Goal: Participate in discussion: Engage in conversation with other users on a specific topic

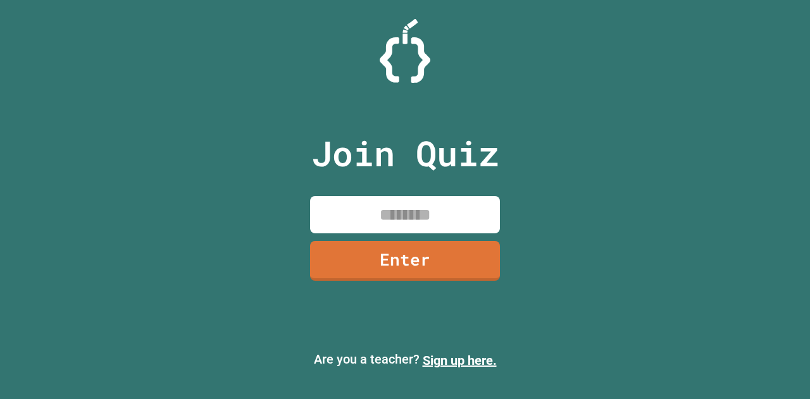
click at [421, 203] on input at bounding box center [405, 214] width 190 height 37
type input "********"
click at [426, 261] on link "Enter" at bounding box center [405, 261] width 190 height 40
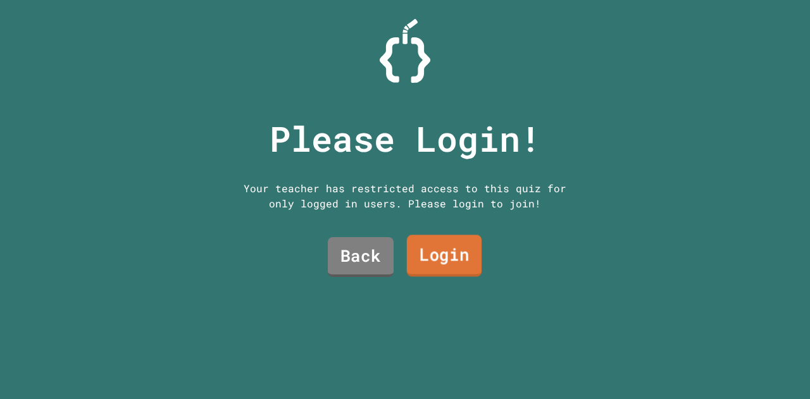
click at [429, 249] on link "Login" at bounding box center [444, 256] width 75 height 42
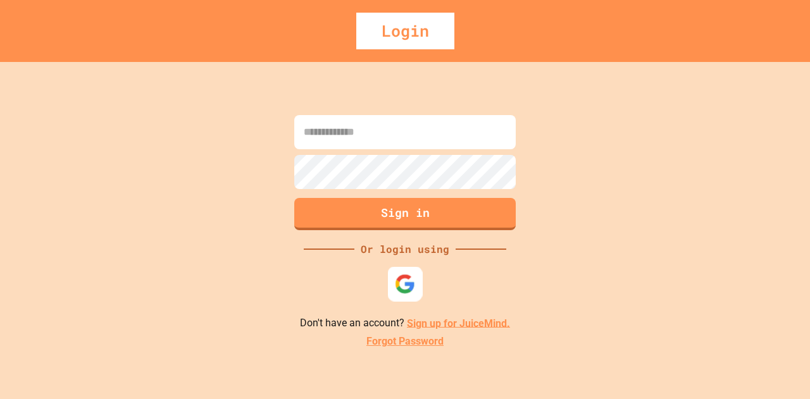
click at [417, 283] on div at bounding box center [405, 283] width 35 height 35
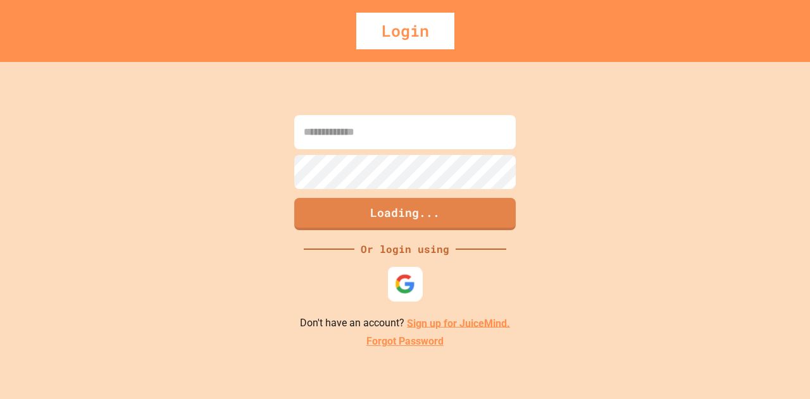
click at [401, 281] on img at bounding box center [405, 283] width 21 height 21
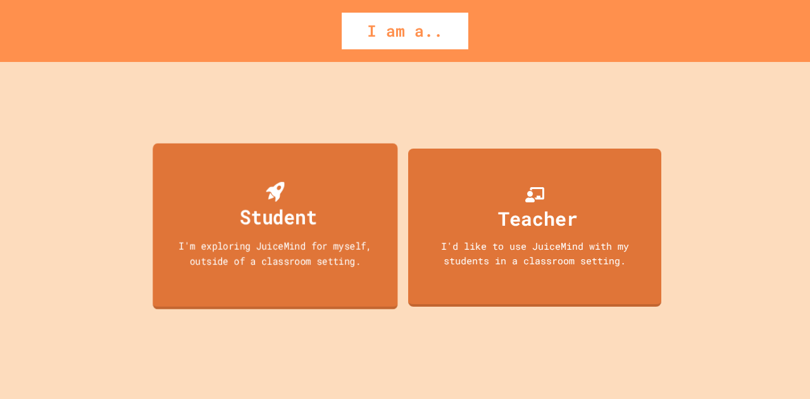
click at [351, 245] on div "I'm exploring JuiceMind for myself, outside of a classroom setting." at bounding box center [275, 253] width 220 height 30
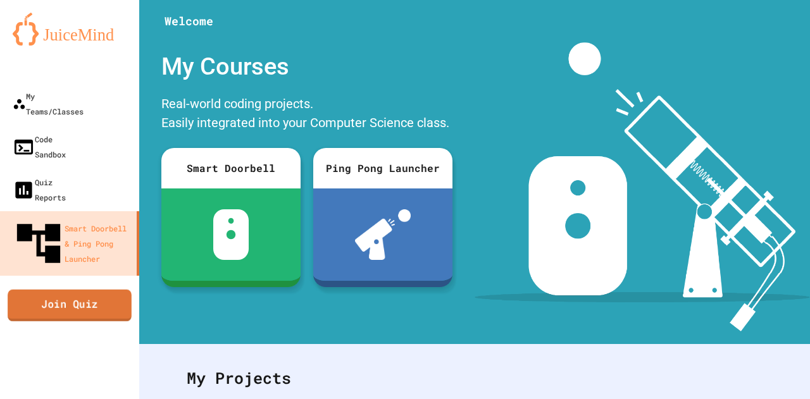
click at [99, 289] on link "Join Quiz" at bounding box center [70, 305] width 124 height 32
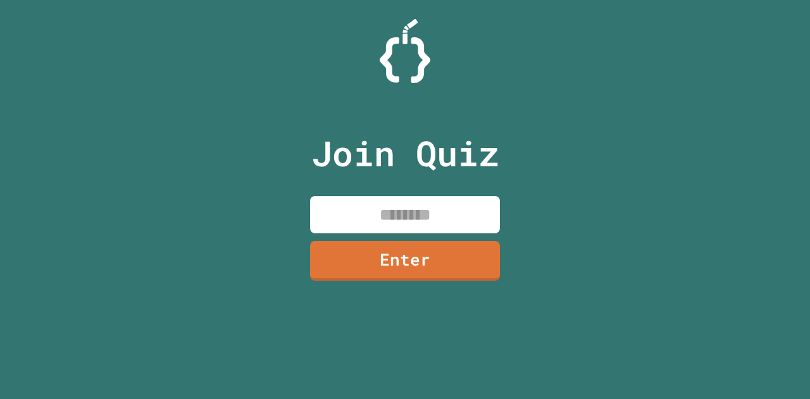
click at [324, 203] on input at bounding box center [405, 214] width 190 height 37
type input "********"
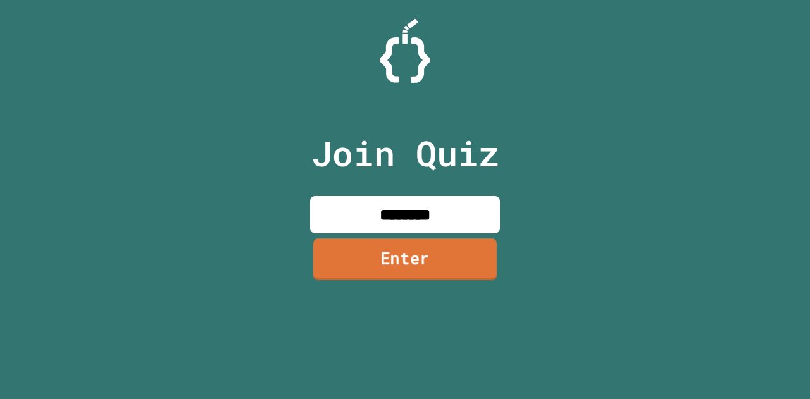
click at [378, 269] on link "Enter" at bounding box center [405, 259] width 184 height 42
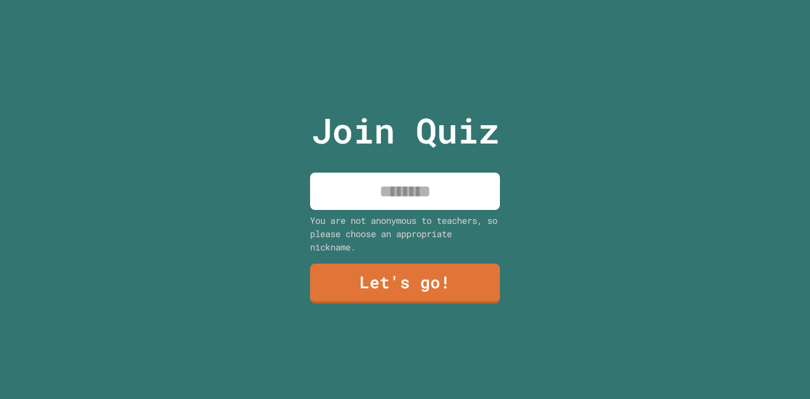
click at [409, 188] on input at bounding box center [405, 191] width 190 height 37
type input "**"
click at [385, 273] on link "Let's go!" at bounding box center [405, 284] width 190 height 40
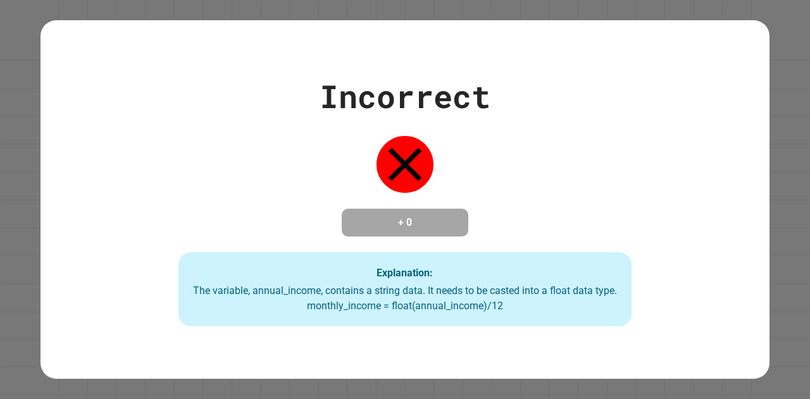
drag, startPoint x: 400, startPoint y: 127, endPoint x: 403, endPoint y: 144, distance: 17.9
click at [403, 144] on div at bounding box center [404, 164] width 63 height 63
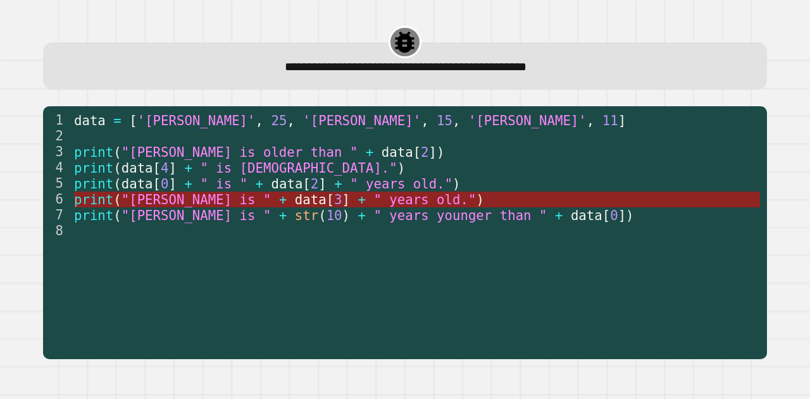
click at [374, 202] on span "" years old."" at bounding box center [425, 199] width 102 height 15
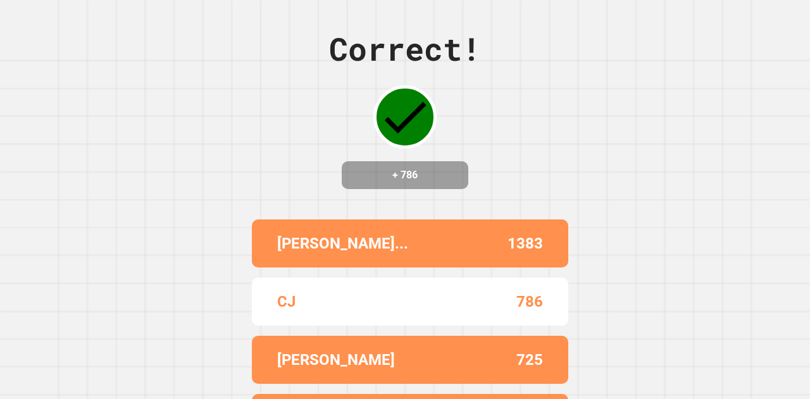
click at [290, 197] on div "Correct! + 786 [PERSON_NAME]... 1383 CJ 786 NINA 725 [PERSON_NAME] 657 HOID 542" at bounding box center [405, 199] width 810 height 399
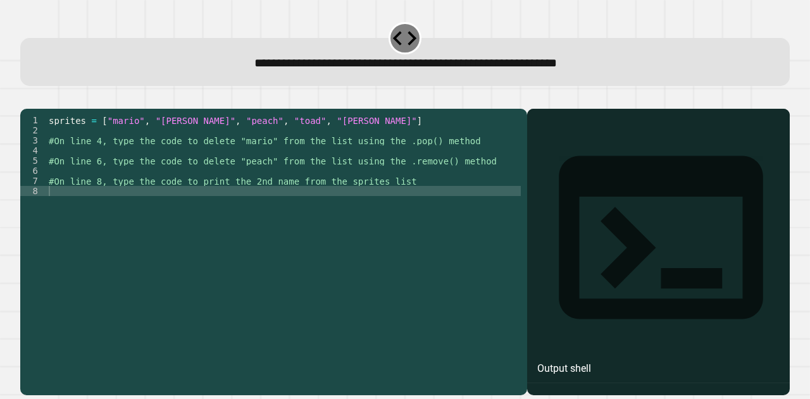
click at [308, 161] on div "sprites = [ "mario" , "[PERSON_NAME]" , "peach" , "toad" , "[PERSON_NAME]" ] #O…" at bounding box center [283, 236] width 474 height 243
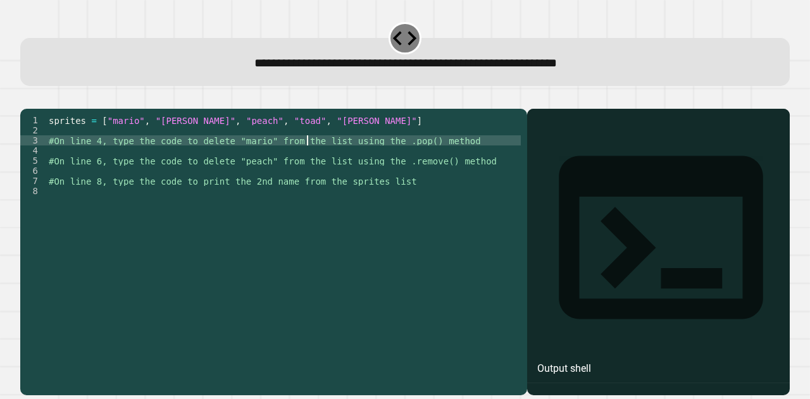
click at [308, 169] on div "sprites = [ "mario" , "[PERSON_NAME]" , "peach" , "toad" , "[PERSON_NAME]" ] #O…" at bounding box center [283, 236] width 474 height 243
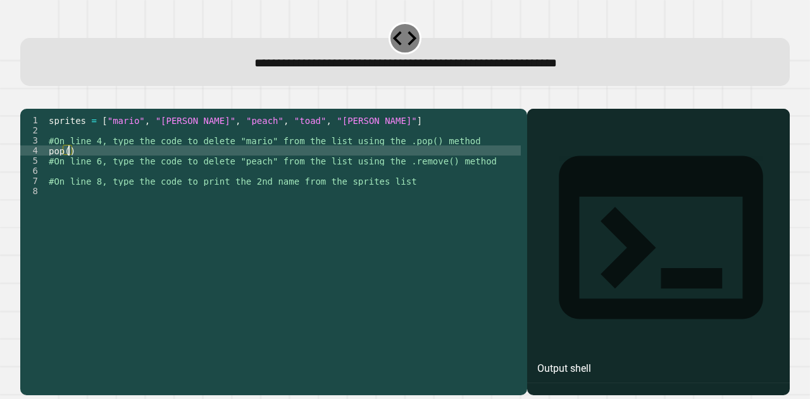
scroll to position [0, 1]
type textarea "******"
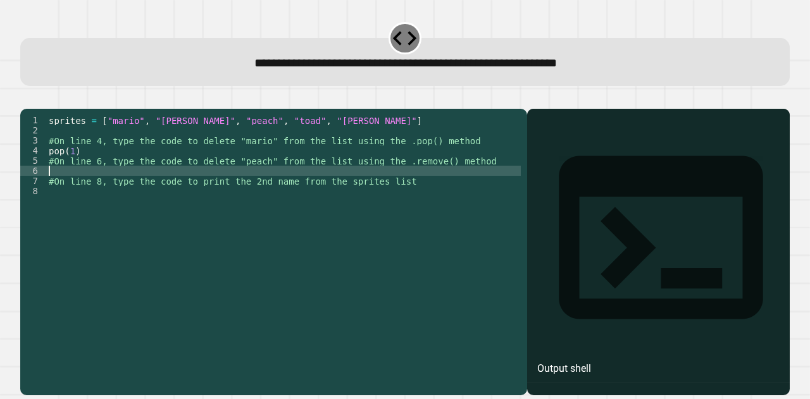
click at [296, 193] on div "sprites = [ "mario" , "[PERSON_NAME]" , "peach" , "toad" , "[PERSON_NAME]" ] #O…" at bounding box center [283, 236] width 474 height 243
type textarea "**********"
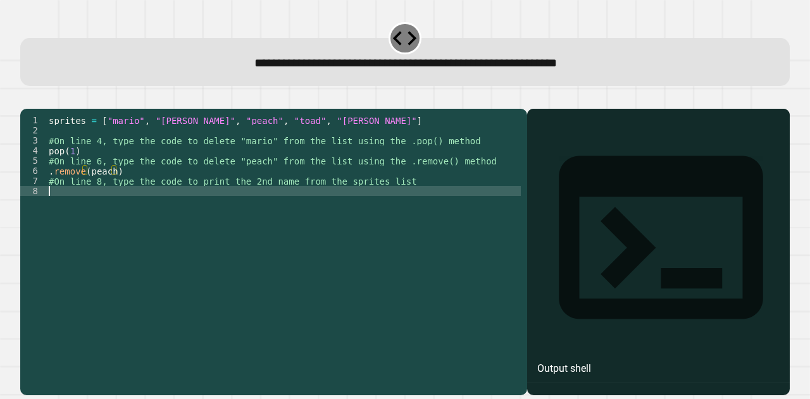
click at [294, 213] on div "sprites = [ "mario" , "[PERSON_NAME]" , "peach" , "toad" , "[PERSON_NAME]" ] #O…" at bounding box center [283, 236] width 474 height 243
click at [89, 190] on div "sprites = [ "mario" , "[PERSON_NAME]" , "peach" , "toad" , "[PERSON_NAME]" ] #O…" at bounding box center [283, 236] width 474 height 243
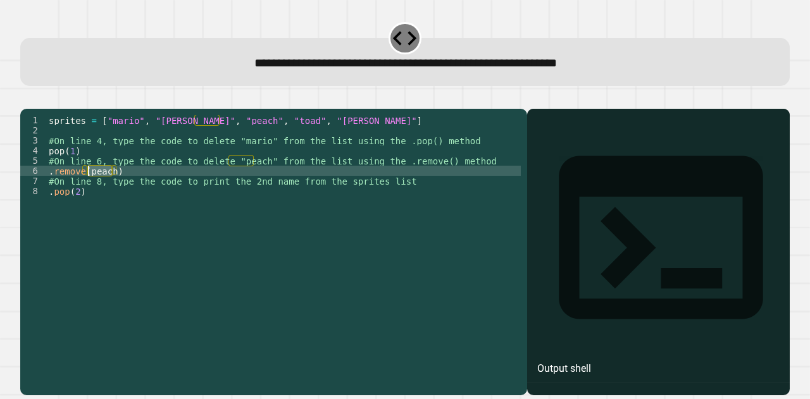
click at [89, 190] on div "sprites = [ "mario" , "[PERSON_NAME]" , "peach" , "toad" , "[PERSON_NAME]" ] #O…" at bounding box center [283, 236] width 474 height 243
click at [68, 168] on div "sprites = [ "mario" , "[PERSON_NAME]" , "peach" , "toad" , "[PERSON_NAME]" ] #O…" at bounding box center [283, 236] width 474 height 243
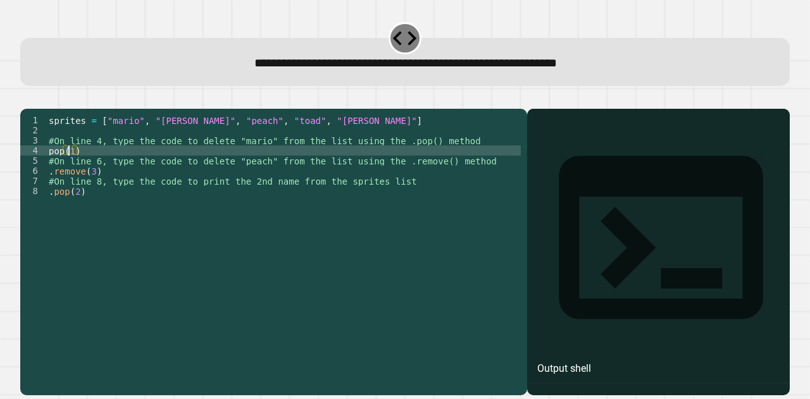
scroll to position [0, 1]
click at [68, 168] on div "sprites = [ "mario" , "[PERSON_NAME]" , "peach" , "toad" , "[PERSON_NAME]" ] #O…" at bounding box center [283, 236] width 474 height 243
click at [48, 170] on div "sprites = [ "mario" , "[PERSON_NAME]" , "peach" , "toad" , "[PERSON_NAME]" ] #O…" at bounding box center [283, 236] width 474 height 243
click at [27, 99] on icon "button" at bounding box center [27, 99] width 0 height 0
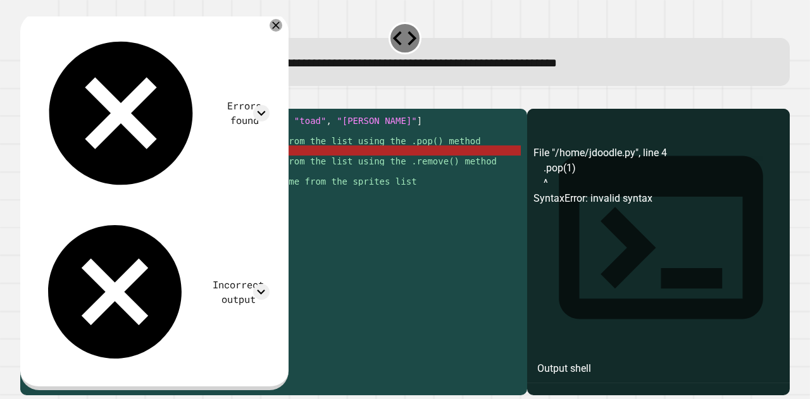
click at [76, 171] on div "sprites = [ "mario" , "[PERSON_NAME]" , "peach" , "toad" , "[PERSON_NAME]" ] #O…" at bounding box center [283, 236] width 474 height 243
click at [72, 171] on div "sprites = [ "mario" , "[PERSON_NAME]" , "peach" , "toad" , "[PERSON_NAME]" ] #O…" at bounding box center [283, 236] width 474 height 243
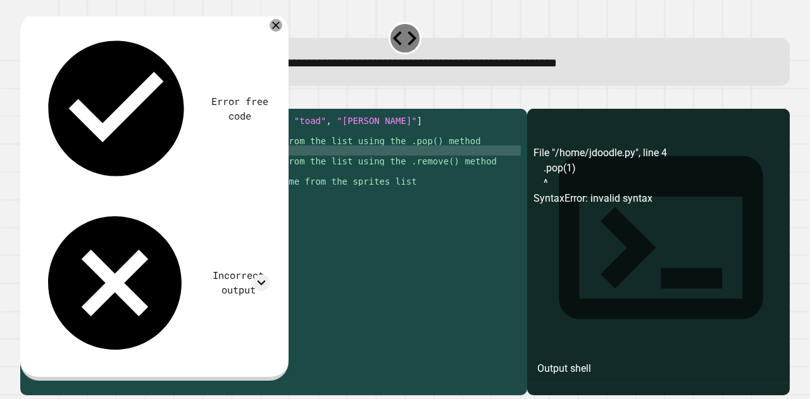
scroll to position [0, 2]
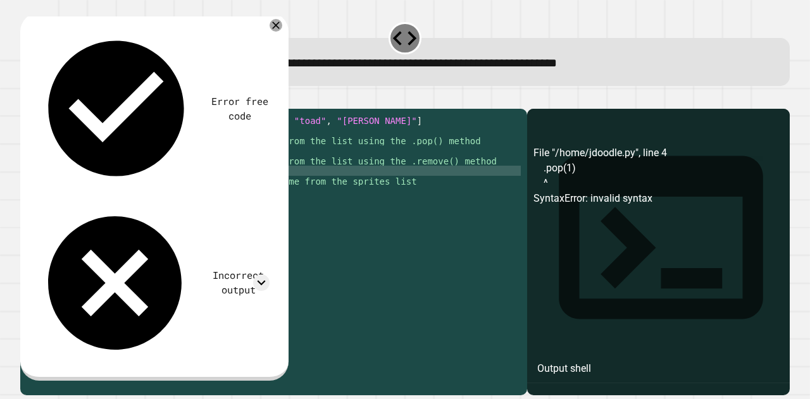
click at [51, 189] on div "sprites = [ "mario" , "[PERSON_NAME]" , "peach" , "toad" , "[PERSON_NAME]" ] #O…" at bounding box center [283, 236] width 474 height 243
click at [113, 170] on div "sprites = [ "mario" , "[PERSON_NAME]" , "peach" , "toad" , "[PERSON_NAME]" ] #O…" at bounding box center [283, 236] width 474 height 243
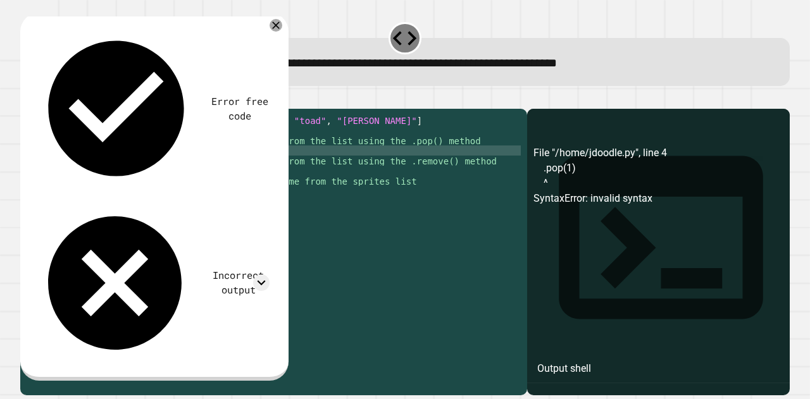
scroll to position [0, 4]
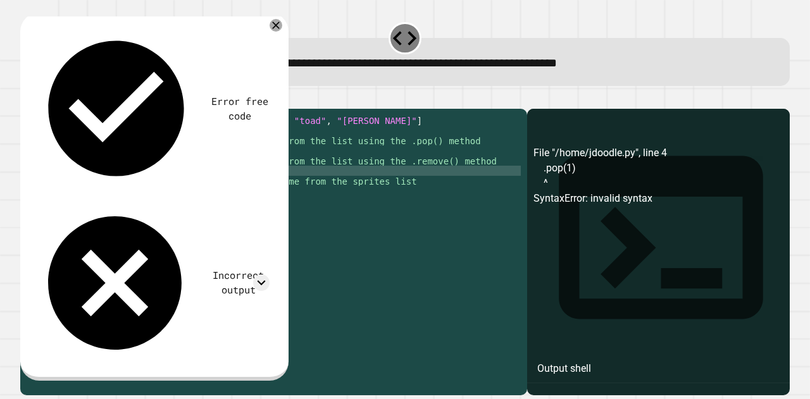
click at [46, 189] on div "sprites = [ "mario" , "[PERSON_NAME]" , "peach" , "toad" , "[PERSON_NAME]" ] #O…" at bounding box center [283, 236] width 474 height 243
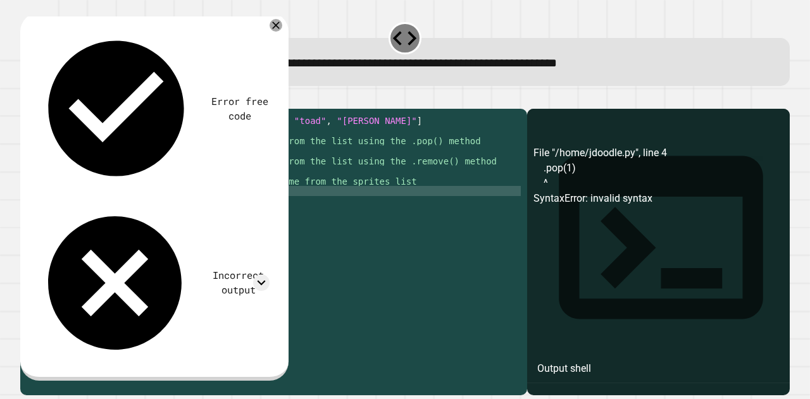
click at [53, 213] on div "sprites = [ "mario" , "[PERSON_NAME]" , "peach" , "toad" , "[PERSON_NAME]" ] #O…" at bounding box center [283, 236] width 474 height 243
drag, startPoint x: 48, startPoint y: 213, endPoint x: 86, endPoint y: 213, distance: 38.0
click at [86, 213] on div "sprites = [ "mario" , "[PERSON_NAME]" , "peach" , "toad" , "[PERSON_NAME]" ] #O…" at bounding box center [283, 236] width 474 height 243
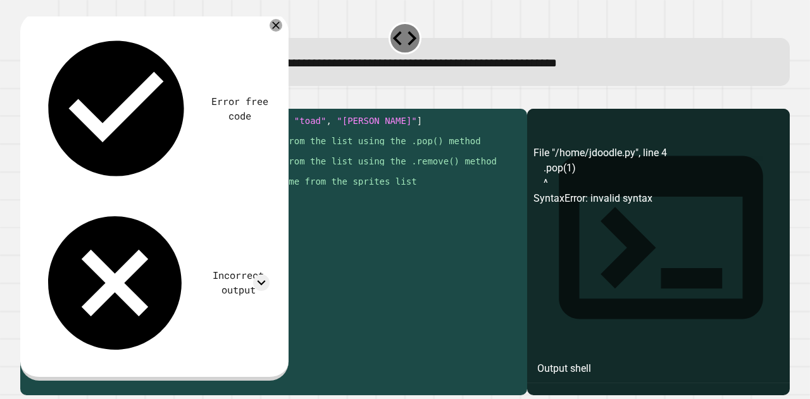
type textarea "*******"
click at [116, 189] on div "sprites = [ "mario" , "[PERSON_NAME]" , "peach" , "toad" , "[PERSON_NAME]" ] #O…" at bounding box center [283, 236] width 474 height 243
click at [77, 208] on div "sprites = [ "mario" , "[PERSON_NAME]" , "peach" , "toad" , "[PERSON_NAME]" ] #O…" at bounding box center [283, 236] width 474 height 243
click at [27, 99] on button "button" at bounding box center [27, 99] width 0 height 0
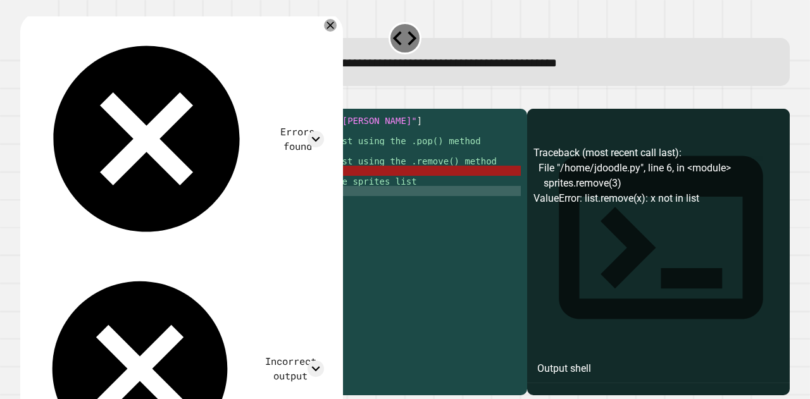
click at [118, 188] on div "sprites = [ "mario" , "[PERSON_NAME]" , "peach" , "toad" , "[PERSON_NAME]" ] #O…" at bounding box center [283, 236] width 474 height 243
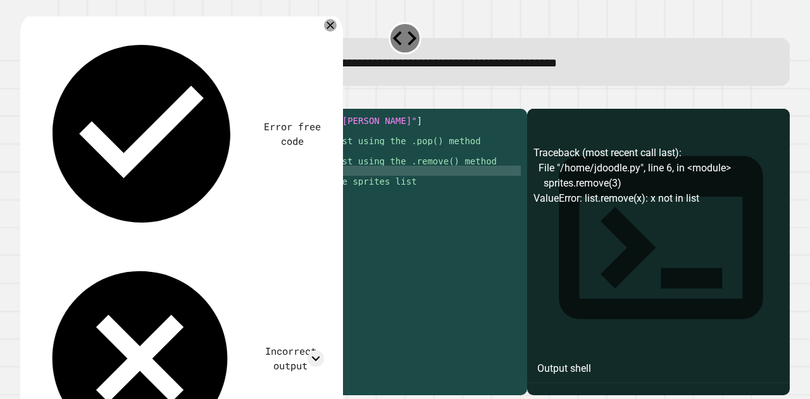
click at [127, 184] on div "sprites = [ "mario" , "[PERSON_NAME]" , "peach" , "toad" , "[PERSON_NAME]" ] #O…" at bounding box center [283, 236] width 474 height 243
click at [118, 188] on div "sprites = [ "mario" , "[PERSON_NAME]" , "peach" , "toad" , "[PERSON_NAME]" ] #O…" at bounding box center [283, 236] width 474 height 243
click at [125, 187] on div "sprites = [ "mario" , "[PERSON_NAME]" , "peach" , "toad" , "[PERSON_NAME]" ] #O…" at bounding box center [283, 236] width 474 height 243
click at [27, 99] on button "button" at bounding box center [27, 99] width 0 height 0
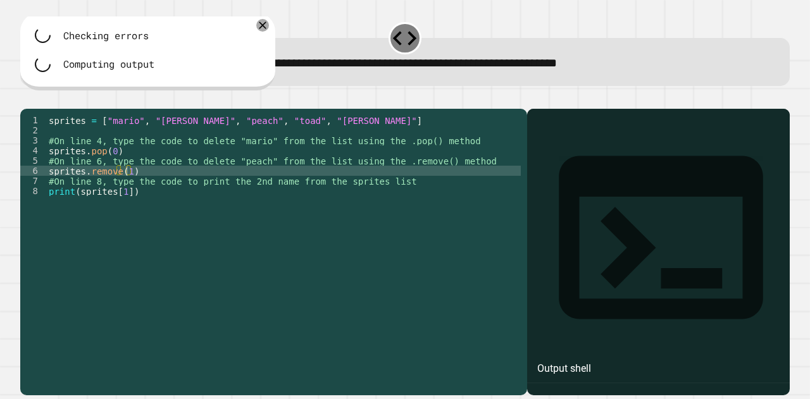
click at [381, 276] on div "sprites = [ "mario" , "[PERSON_NAME]" , "peach" , "toad" , "[PERSON_NAME]" ] #O…" at bounding box center [283, 236] width 474 height 243
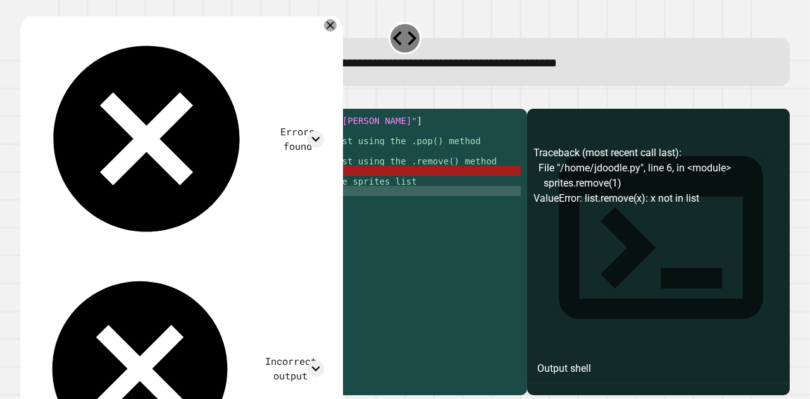
click at [116, 188] on div "sprites = [ "mario" , "[PERSON_NAME]" , "peach" , "toad" , "[PERSON_NAME]" ] #O…" at bounding box center [283, 236] width 474 height 243
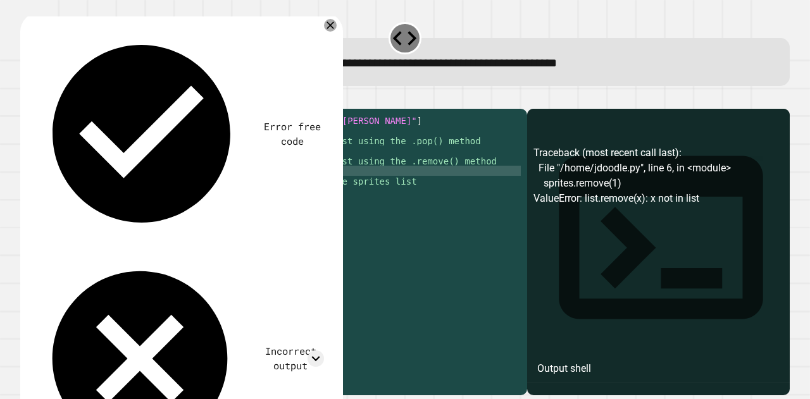
scroll to position [0, 4]
type textarea "**********"
click at [39, 109] on icon "button" at bounding box center [35, 106] width 7 height 9
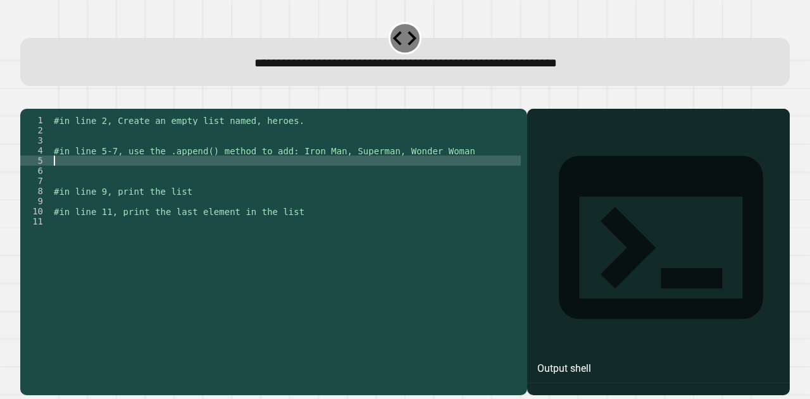
click at [249, 174] on div "#in line 2, Create an empty list named, heroes. #in line 5-7, use the .append()…" at bounding box center [285, 236] width 469 height 243
click at [244, 158] on div "#in line 2, Create an empty list named, heroes. #in line 5-7, use the .append()…" at bounding box center [285, 236] width 469 height 243
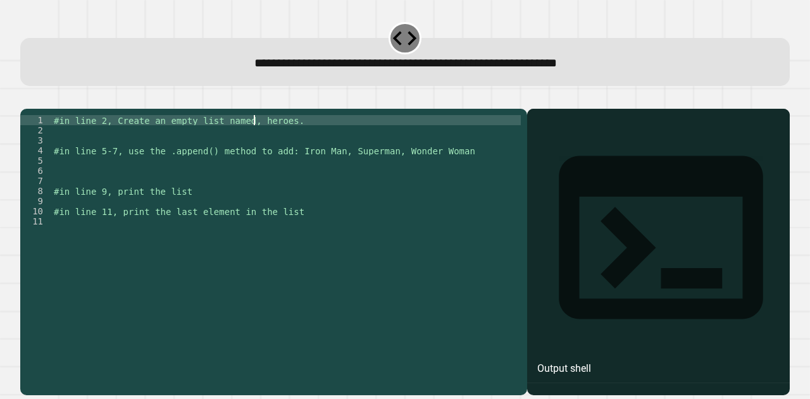
click at [254, 142] on div "#in line 2, Create an empty list named, heroes. #in line 5-7, use the .append()…" at bounding box center [285, 236] width 469 height 243
click at [259, 154] on div "#in line 2, Create an empty list named, heroes. #in line 5-7, use the .append()…" at bounding box center [285, 236] width 469 height 243
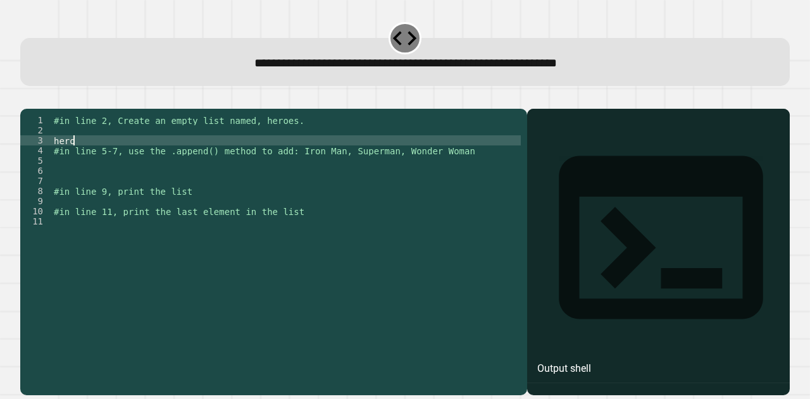
scroll to position [0, 1]
click at [78, 159] on div "#in line 2, Create an empty list named, heroes. heros ( ) #in line 5-7, use the…" at bounding box center [285, 236] width 469 height 243
click at [78, 159] on div "#in line 2, Create an empty list named, heroes. heros = ( ) #in line 5-7, use t…" at bounding box center [285, 236] width 469 height 243
type textarea "**********"
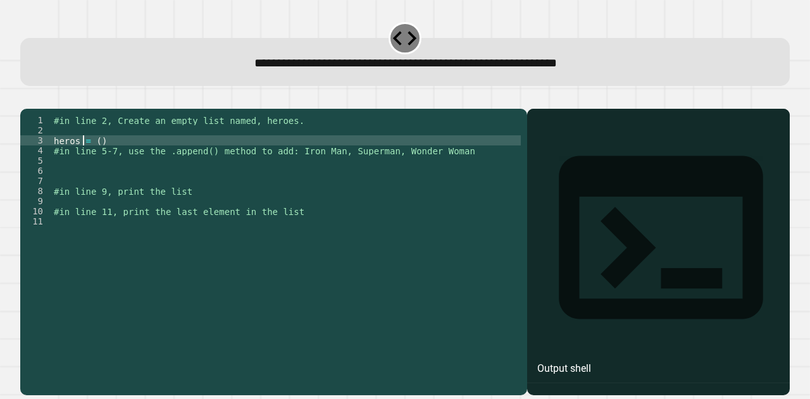
click at [104, 178] on div "#in line 2, Create an empty list named, heroes. heros = ( ) #in line 5-7, use t…" at bounding box center [285, 236] width 469 height 243
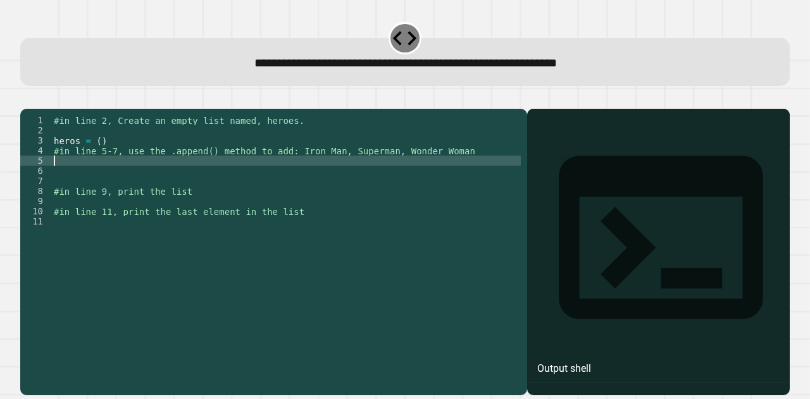
scroll to position [0, 0]
type textarea "*"
click at [196, 190] on div "#in line 2, Create an empty list named, heroes. heros = ( ) #in line 5-7, use t…" at bounding box center [285, 236] width 469 height 243
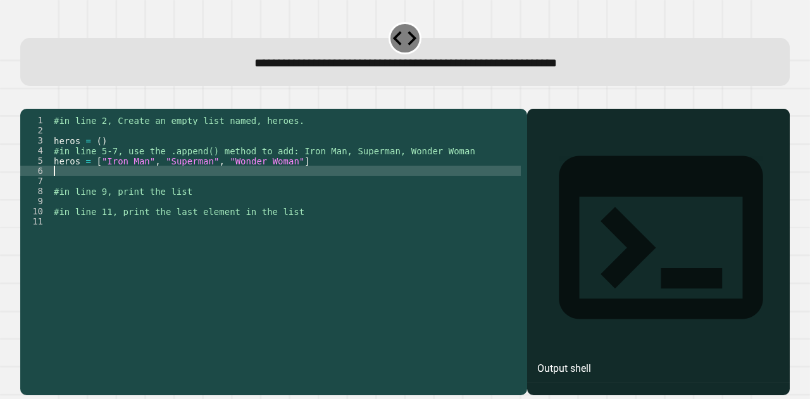
scroll to position [0, 0]
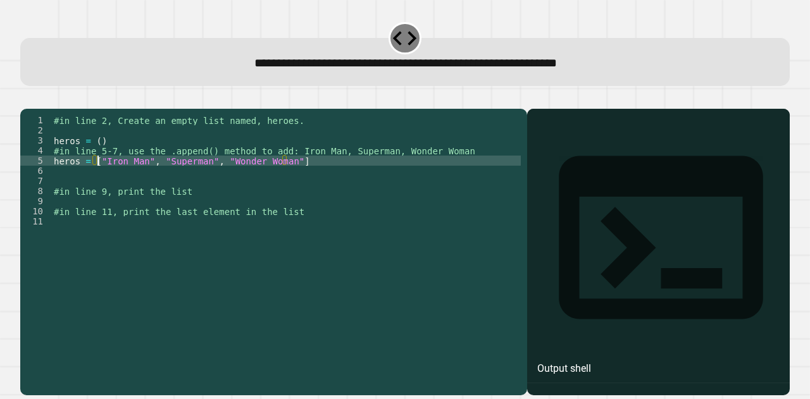
click at [96, 180] on div "#in line 2, Create an empty list named, heroes. heros = ( ) #in line 5-7, use t…" at bounding box center [285, 236] width 469 height 243
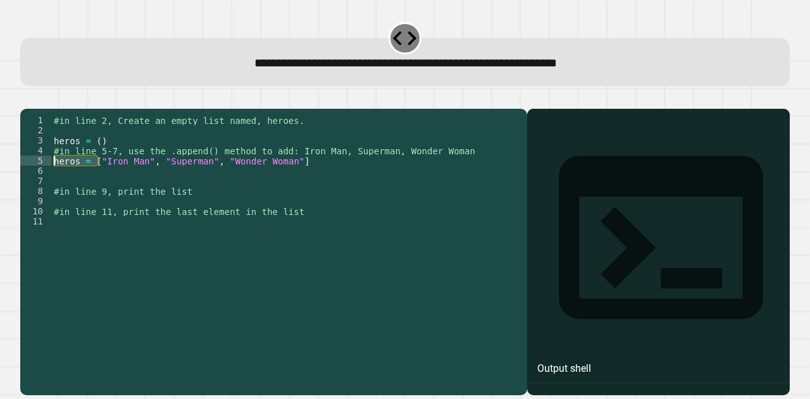
drag, startPoint x: 96, startPoint y: 180, endPoint x: 51, endPoint y: 178, distance: 44.9
click at [51, 178] on div "#in line 2, Create an empty list named, heroes. heros = ( ) #in line 5-7, use t…" at bounding box center [285, 236] width 469 height 243
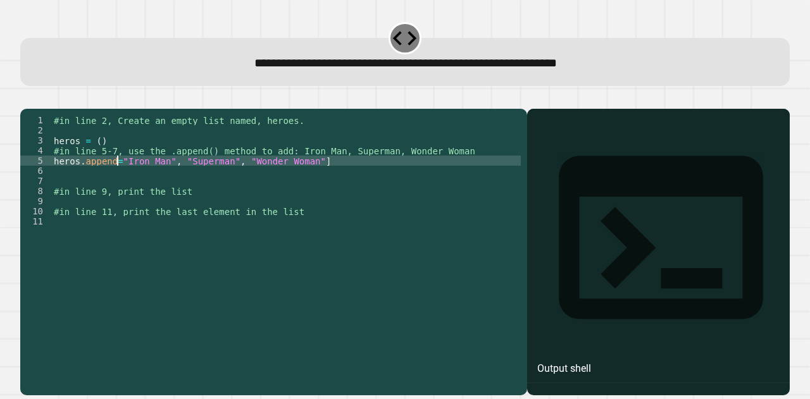
scroll to position [0, 4]
click at [318, 182] on div "#in line 2, Create an empty list named, heroes. heros = ( ) #in line 5-7, use t…" at bounding box center [285, 236] width 469 height 243
click at [27, 99] on icon "button" at bounding box center [27, 99] width 0 height 0
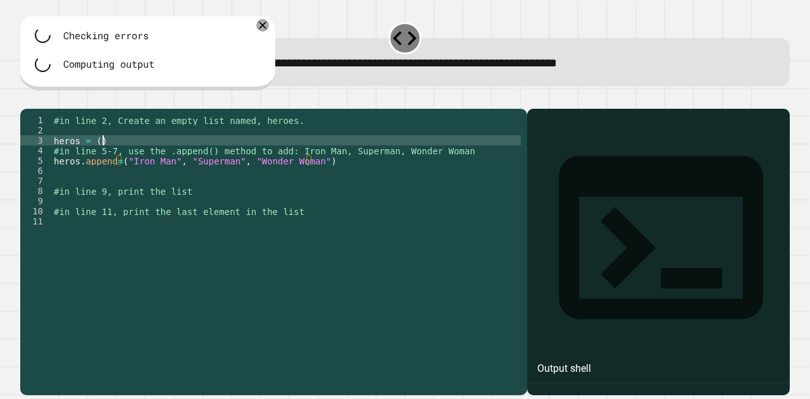
scroll to position [0, 3]
click at [102, 158] on div "#in line 2, Create an empty list named, heroes. heros = ( ) #in line 5-7, use t…" at bounding box center [285, 236] width 469 height 243
click at [97, 159] on div "#in line 2, Create an empty list named, heroes. heros = ( ) #in line 5-7, use t…" at bounding box center [285, 236] width 469 height 243
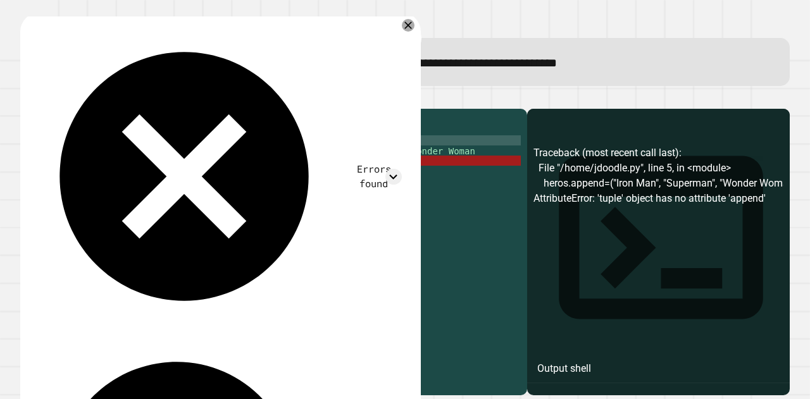
click at [108, 160] on div "#in line 2, Create an empty list named, heroes. heros = ( ) #in line 5-7, use t…" at bounding box center [285, 236] width 469 height 243
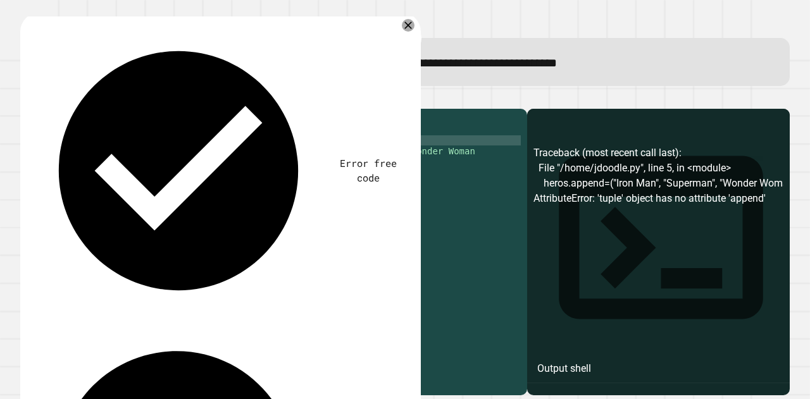
scroll to position [0, 2]
click at [337, 185] on div "#in line 2, Create an empty list named, heroes. heros = [ ] #in line 5-7, use t…" at bounding box center [285, 236] width 469 height 243
click at [219, 178] on div "#in line 2, Create an empty list named, heroes. heros = [ ] #in line 5-7, use t…" at bounding box center [285, 236] width 469 height 243
click at [115, 181] on div "#in line 2, Create an empty list named, heroes. heros = [ ] #in line 5-7, use t…" at bounding box center [285, 236] width 469 height 243
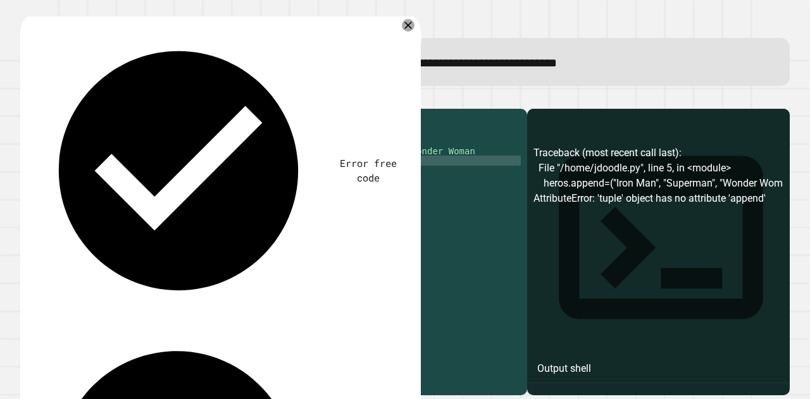
scroll to position [0, 4]
click at [111, 180] on div "#in line 2, Create an empty list named, heroes. heros = [ ] #in line 5-7, use t…" at bounding box center [285, 236] width 469 height 243
click at [52, 108] on div at bounding box center [404, 101] width 769 height 15
click at [27, 99] on icon "button" at bounding box center [27, 99] width 0 height 0
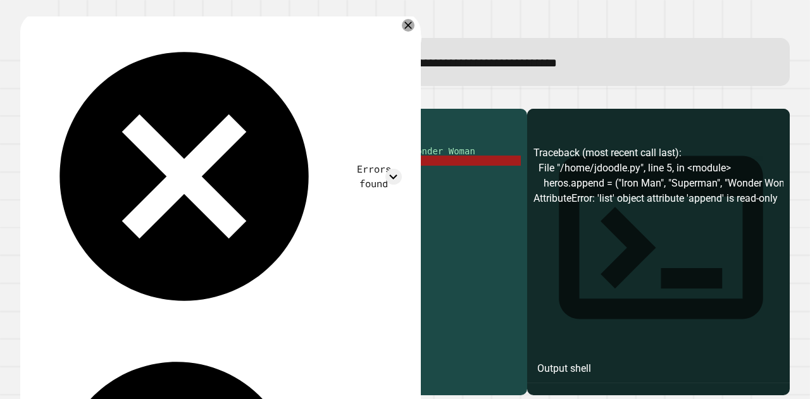
drag, startPoint x: 325, startPoint y: 178, endPoint x: 181, endPoint y: 179, distance: 143.6
click at [181, 179] on div "#in line 2, Create an empty list named, heroes. heros = [ ] #in line 5-7, use t…" at bounding box center [285, 236] width 469 height 243
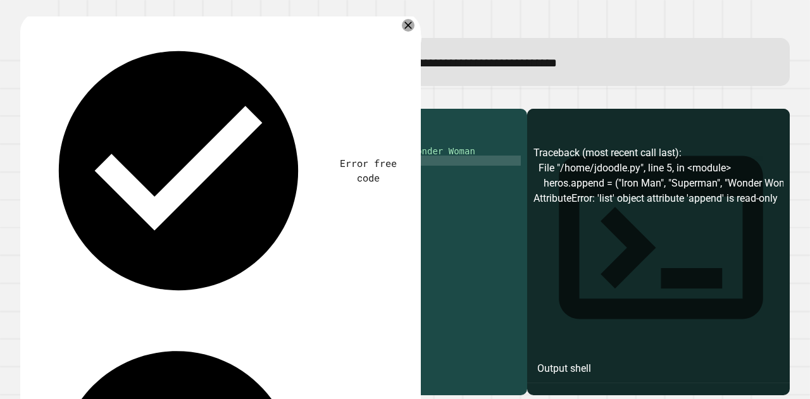
scroll to position [0, 8]
type textarea "**********"
paste textarea "**********"
drag, startPoint x: 191, startPoint y: 189, endPoint x: 274, endPoint y: 189, distance: 82.9
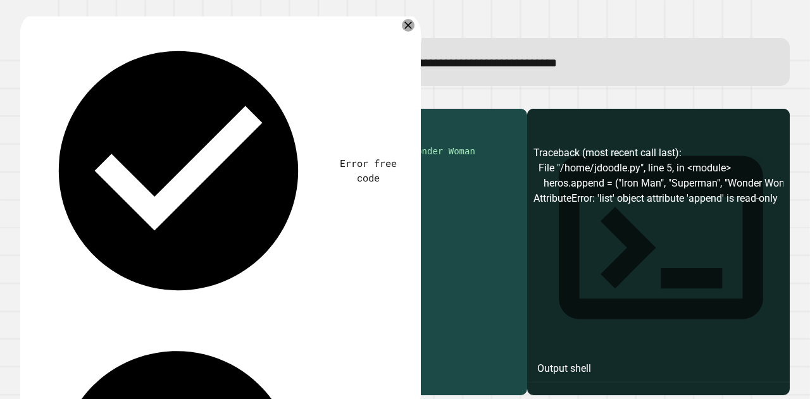
click at [274, 189] on div "#in line 2, Create an empty list named, heroes. heros = [ ] #in line 5-7, use t…" at bounding box center [285, 236] width 469 height 243
click at [140, 190] on div "#in line 2, Create an empty list named, heroes. heros = [ ] #in line 5-7, use t…" at bounding box center [285, 236] width 469 height 243
type textarea "**********"
click at [235, 194] on div "#in line 2, Create an empty list named, heroes. heros = [ ] #in line 5-7, use t…" at bounding box center [285, 236] width 469 height 243
paste textarea "**********"
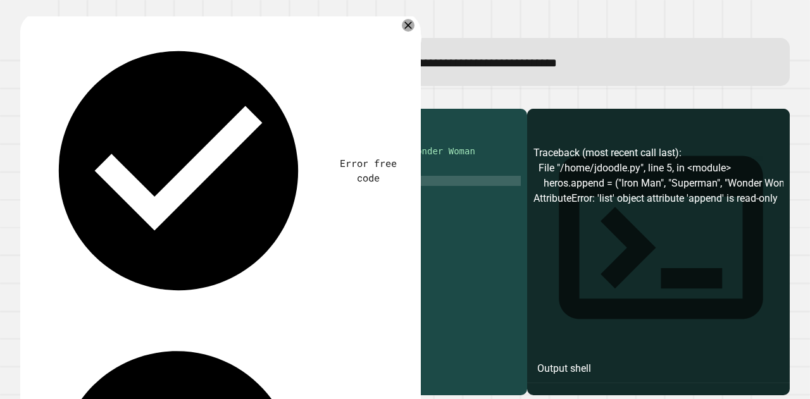
click at [142, 199] on div "#in line 2, Create an empty list named, heroes. heros = [ ] #in line 5-7, use t…" at bounding box center [285, 236] width 469 height 243
type textarea "**********"
click at [161, 226] on div "#in line 2, Create an empty list named, heroes. heros = [ ] #in line 5-7, use t…" at bounding box center [285, 236] width 469 height 243
type textarea "**********"
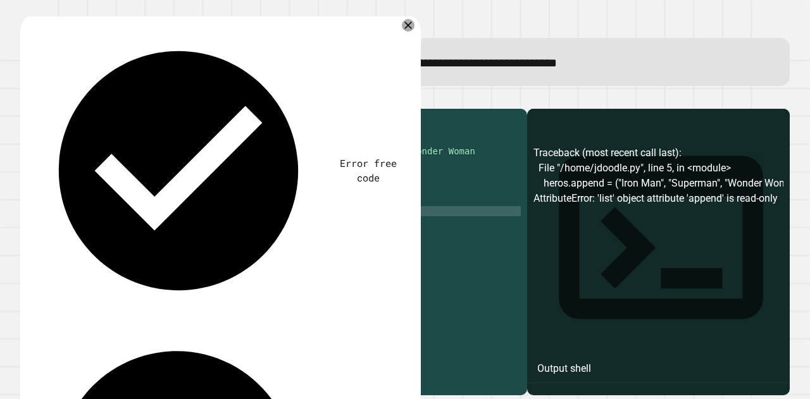
click at [225, 252] on div "#in line 2, Create an empty list named, heroes. heros = [ ] #in line 5-7, use t…" at bounding box center [285, 236] width 469 height 243
type textarea "**********"
click at [27, 99] on button "button" at bounding box center [27, 99] width 0 height 0
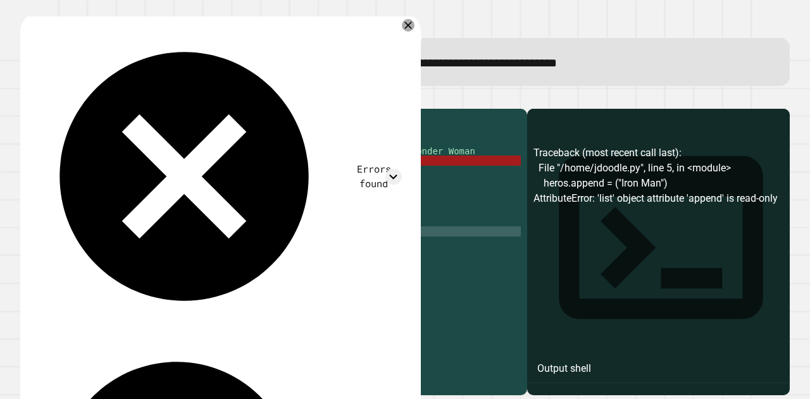
click at [138, 182] on div "#in line 2, Create an empty list named, heroes. heros = [ ] #in line 5-7, use t…" at bounding box center [285, 236] width 469 height 243
click at [38, 107] on icon "button" at bounding box center [35, 106] width 7 height 9
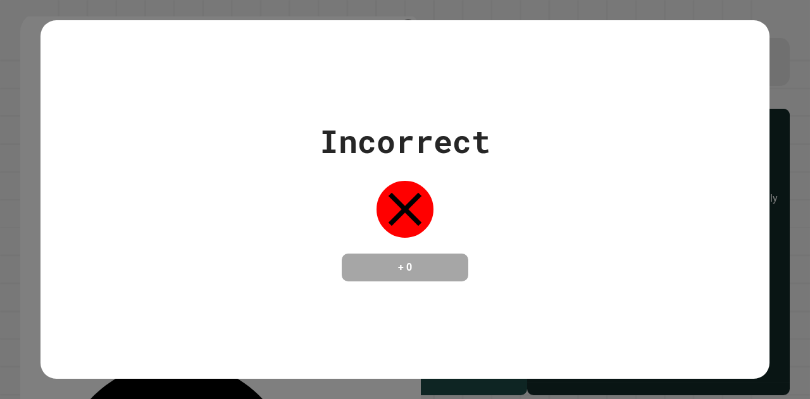
click at [331, 211] on div "Incorrect + 0" at bounding box center [404, 200] width 171 height 164
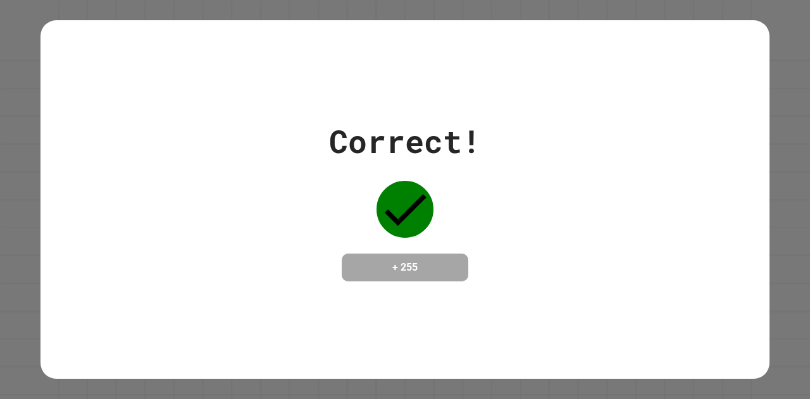
click at [268, 249] on div "Correct! + 255" at bounding box center [404, 200] width 729 height 164
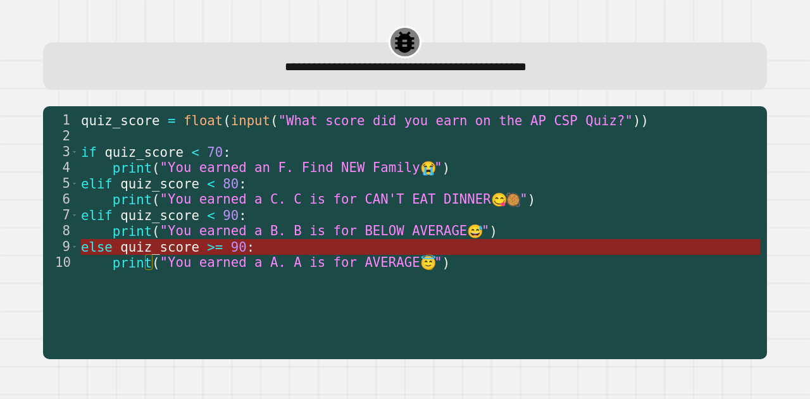
click at [231, 249] on span "90" at bounding box center [239, 246] width 16 height 15
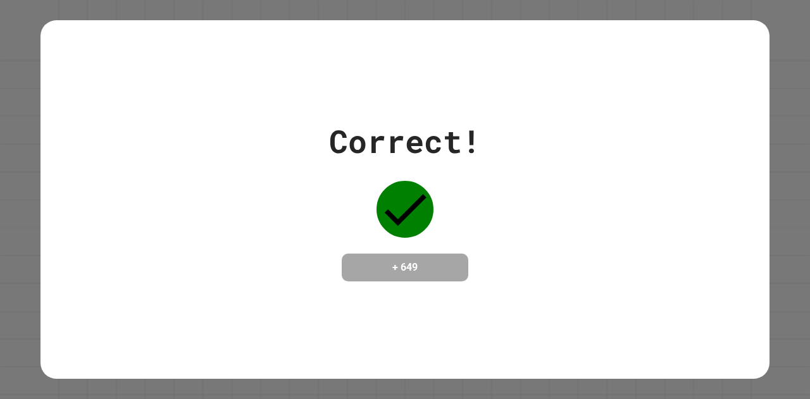
click at [220, 249] on div "Correct! + 649" at bounding box center [404, 200] width 729 height 164
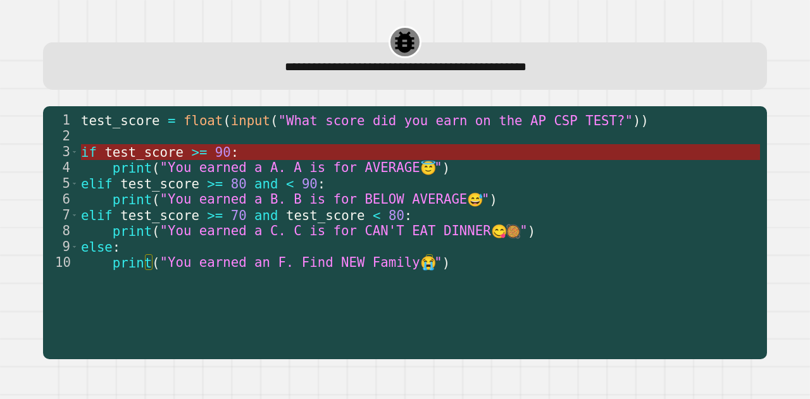
click at [215, 152] on span "90" at bounding box center [223, 151] width 16 height 15
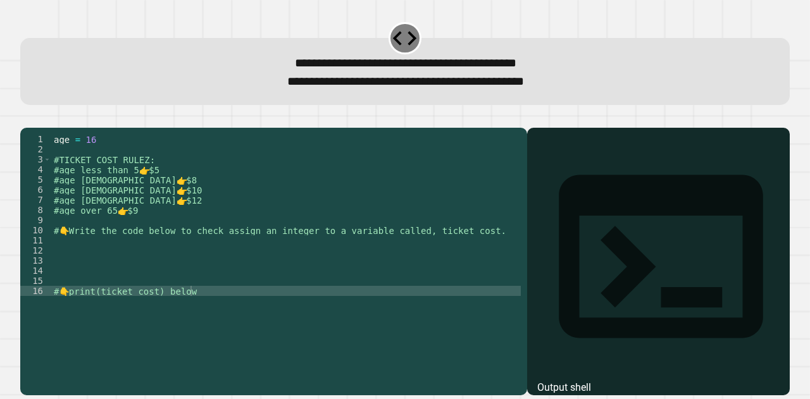
click at [140, 275] on div "age = [DEMOGRAPHIC_DATA] #TICKET COST RULEZ: #age less than 5 👉 $5 #age [DEMOGR…" at bounding box center [285, 245] width 469 height 223
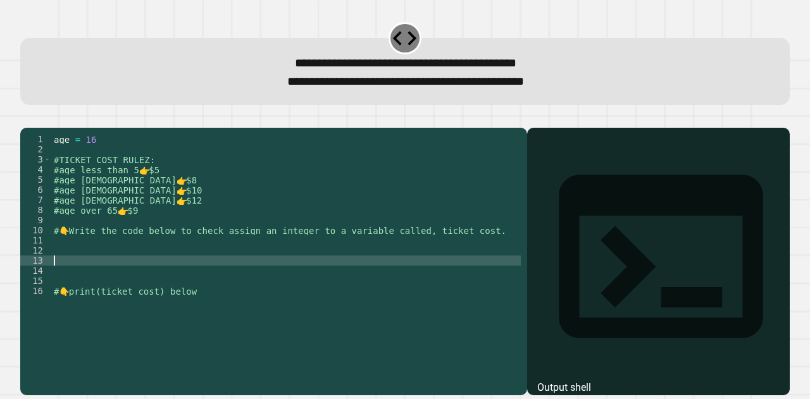
click at [168, 264] on div "age = [DEMOGRAPHIC_DATA] #TICKET COST RULEZ: #age less than 5 👉 $5 #age [DEMOGR…" at bounding box center [285, 245] width 469 height 223
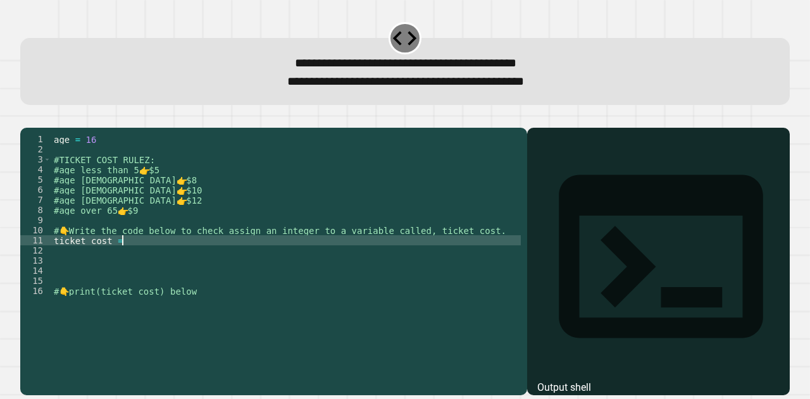
click at [341, 250] on div "age = [DEMOGRAPHIC_DATA] #TICKET COST RULEZ: #age less than 5 👉 $5 #age [DEMOGR…" at bounding box center [285, 245] width 469 height 223
click at [127, 264] on div "age = [DEMOGRAPHIC_DATA] #TICKET COST RULEZ: #age less than 5 👉 $5 #age [DEMOGR…" at bounding box center [285, 245] width 469 height 223
type textarea "**********"
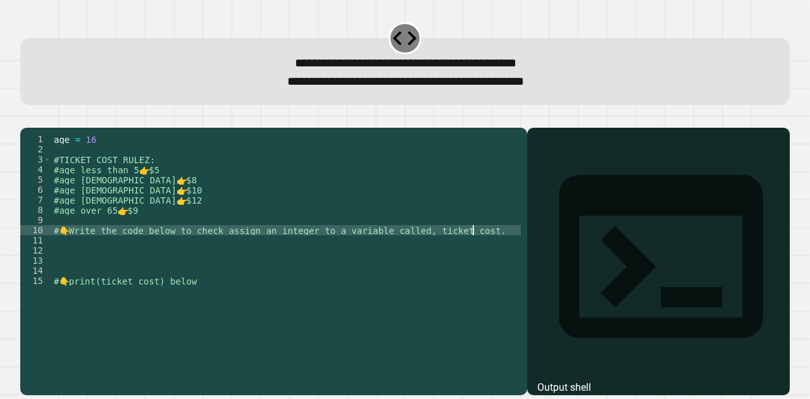
type textarea "**********"
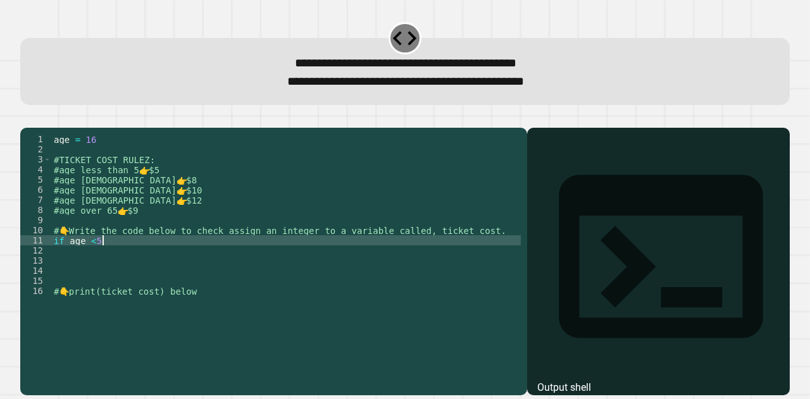
scroll to position [0, 3]
type textarea "**********"
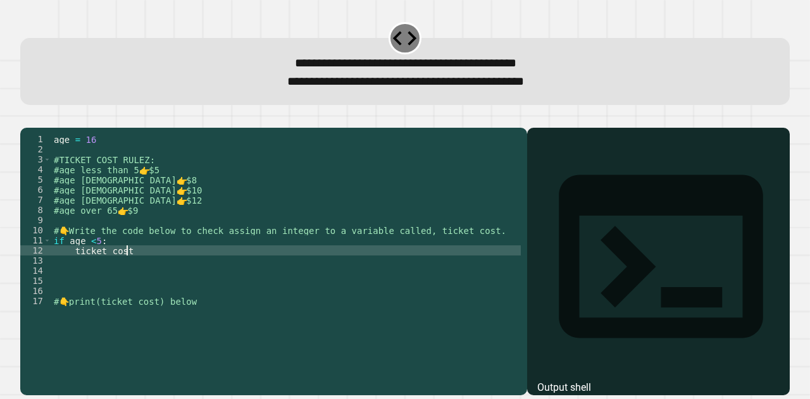
scroll to position [0, 5]
type textarea "**********"
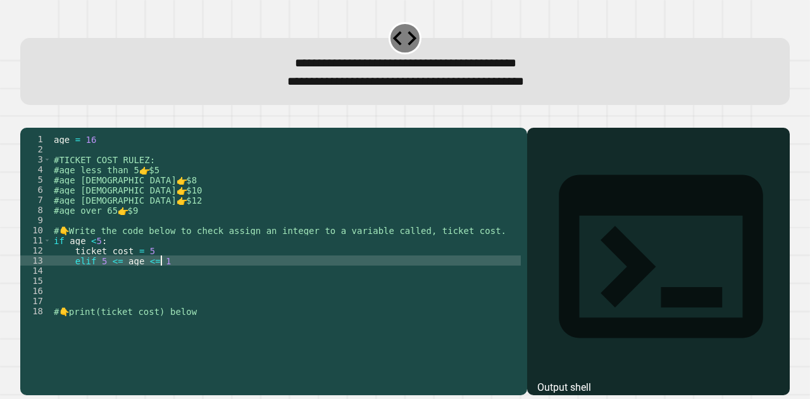
scroll to position [0, 7]
click at [67, 281] on div "age = [DEMOGRAPHIC_DATA] #TICKET COST RULEZ: #age less than 5 👉 $5 #age [DEMOGR…" at bounding box center [285, 245] width 469 height 223
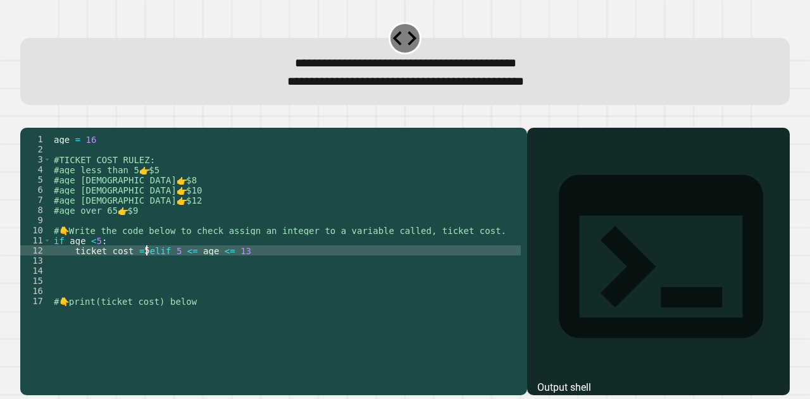
scroll to position [0, 1]
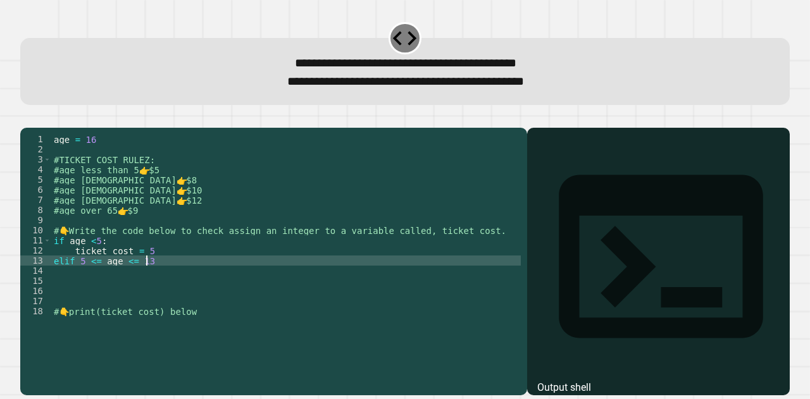
click at [154, 281] on div "age = [DEMOGRAPHIC_DATA] #TICKET COST RULEZ: #age less than 5 👉 $5 #age [DEMOGR…" at bounding box center [285, 245] width 469 height 223
click at [102, 282] on div "age = [DEMOGRAPHIC_DATA] #TICKET COST RULEZ: #age less than 5 👉 $5 #age [DEMOGR…" at bounding box center [285, 245] width 469 height 223
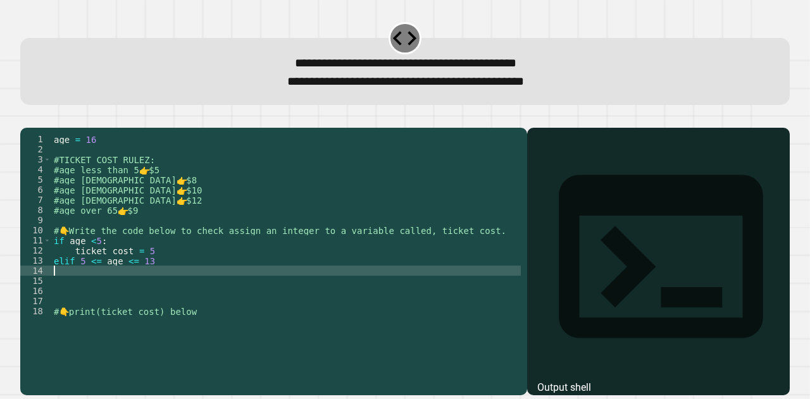
click at [122, 285] on div "age = [DEMOGRAPHIC_DATA] #TICKET COST RULEZ: #age less than 5 👉 $5 #age [DEMOGR…" at bounding box center [285, 245] width 469 height 223
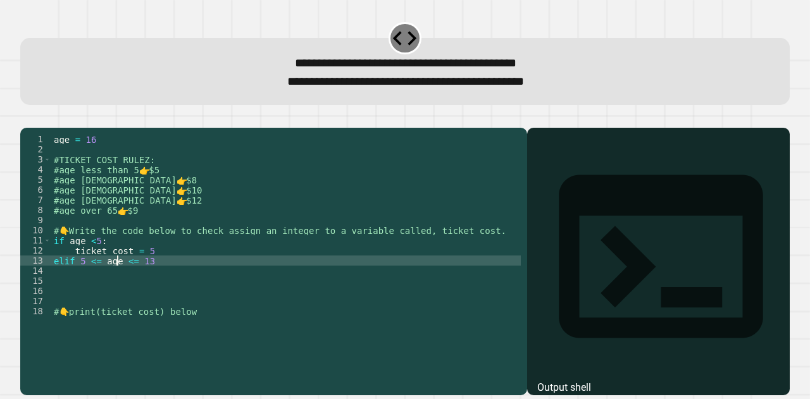
click at [116, 283] on div "age = [DEMOGRAPHIC_DATA] #TICKET COST RULEZ: #age less than 5 👉 $5 #age [DEMOGR…" at bounding box center [285, 245] width 469 height 223
click at [207, 278] on div "age = [DEMOGRAPHIC_DATA] #TICKET COST RULEZ: #age less than 5 👉 $5 #age [DEMOGR…" at bounding box center [285, 245] width 469 height 223
type textarea "**********"
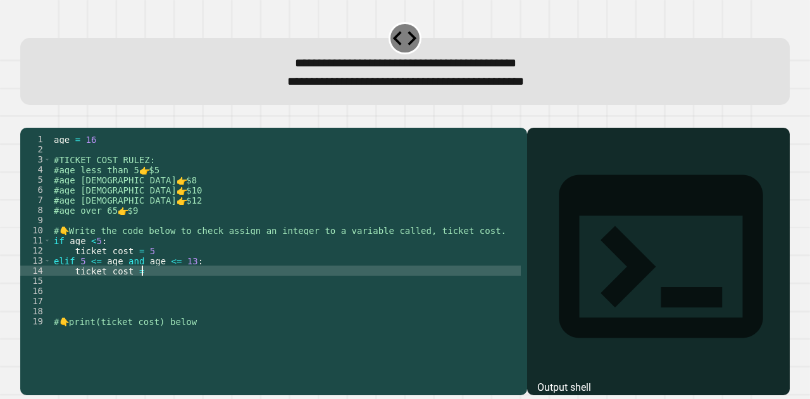
scroll to position [0, 5]
type textarea "**********"
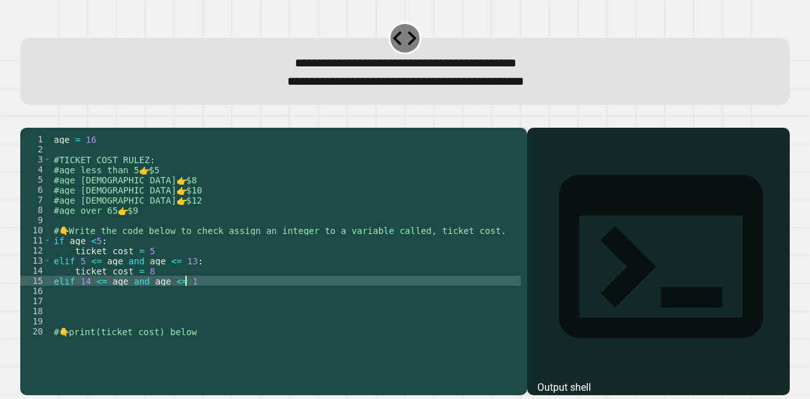
scroll to position [0, 9]
type textarea "**********"
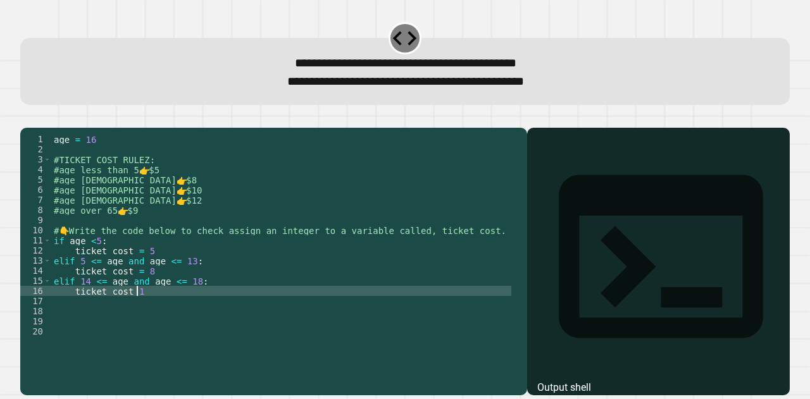
scroll to position [0, 5]
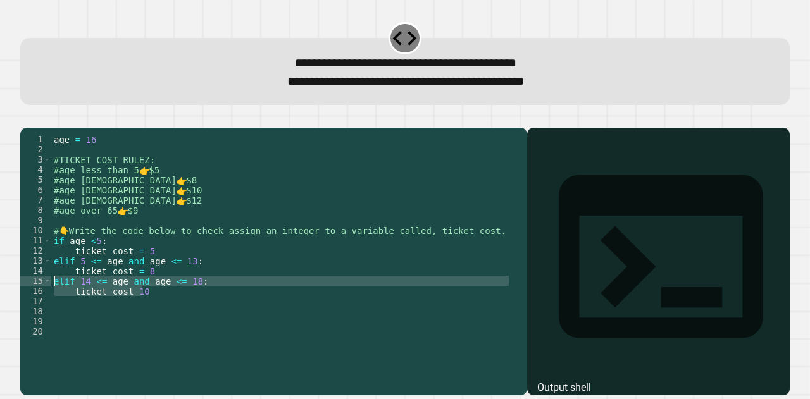
drag, startPoint x: 223, startPoint y: 312, endPoint x: 52, endPoint y: 300, distance: 171.2
click at [52, 300] on div "age = [DEMOGRAPHIC_DATA] #TICKET COST RULEZ: #age less than 5 👉 $5 #age [DEMOGR…" at bounding box center [281, 245] width 460 height 223
click at [154, 309] on div "age = [DEMOGRAPHIC_DATA] #TICKET COST RULEZ: #age less than 5 👉 $5 #age [DEMOGR…" at bounding box center [281, 235] width 460 height 202
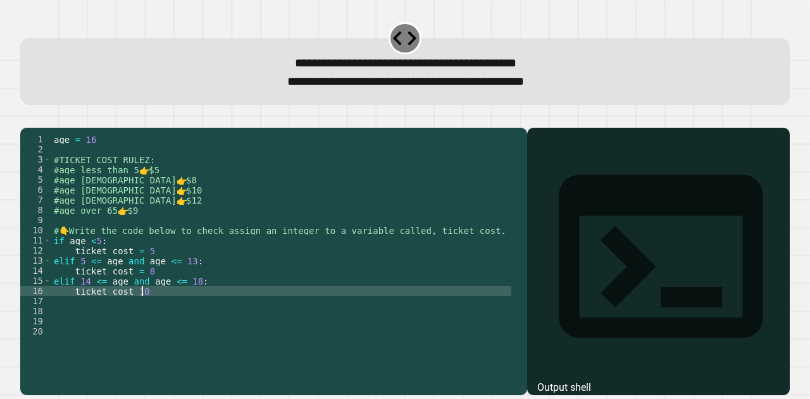
type textarea "**********"
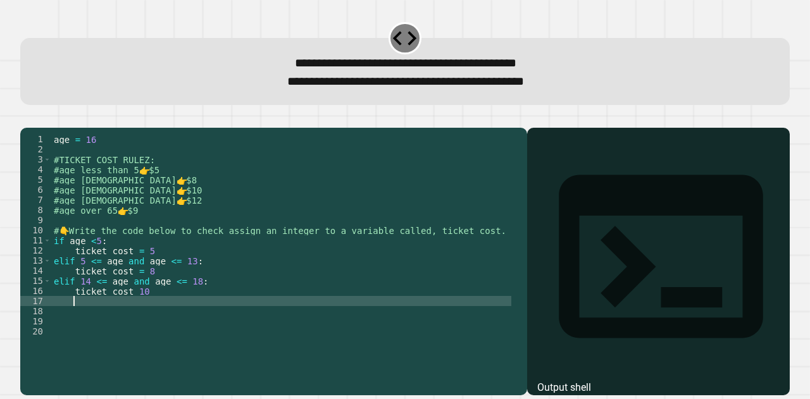
paste textarea "**********"
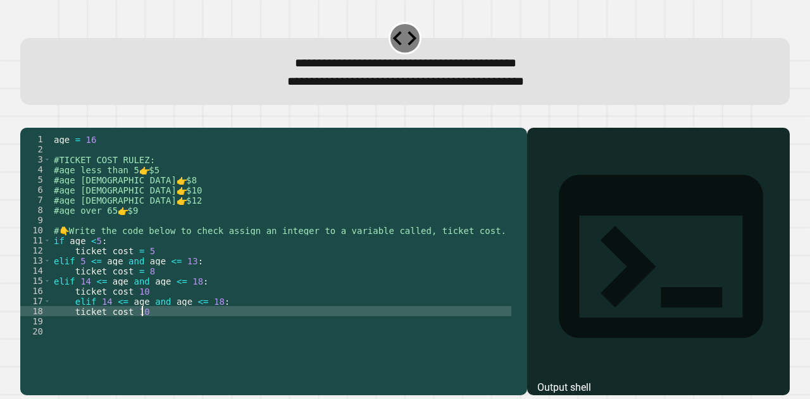
click at [70, 321] on div "age = [DEMOGRAPHIC_DATA] #TICKET COST RULEZ: #age less than 5 👉 $5 #age [DEMOGR…" at bounding box center [281, 245] width 460 height 223
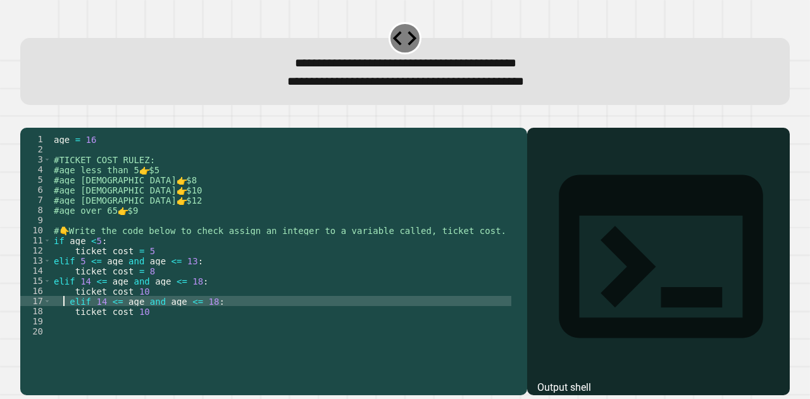
click at [70, 321] on div "age = [DEMOGRAPHIC_DATA] #TICKET COST RULEZ: #age less than 5 👉 $5 #age [DEMOGR…" at bounding box center [281, 245] width 460 height 223
click at [87, 321] on div "age = [DEMOGRAPHIC_DATA] #TICKET COST RULEZ: #age less than 5 👉 $5 #age [DEMOGR…" at bounding box center [281, 245] width 460 height 223
click at [190, 322] on div "age = [DEMOGRAPHIC_DATA] #TICKET COST RULEZ: #age less than 5 👉 $5 #age [DEMOGR…" at bounding box center [281, 245] width 460 height 223
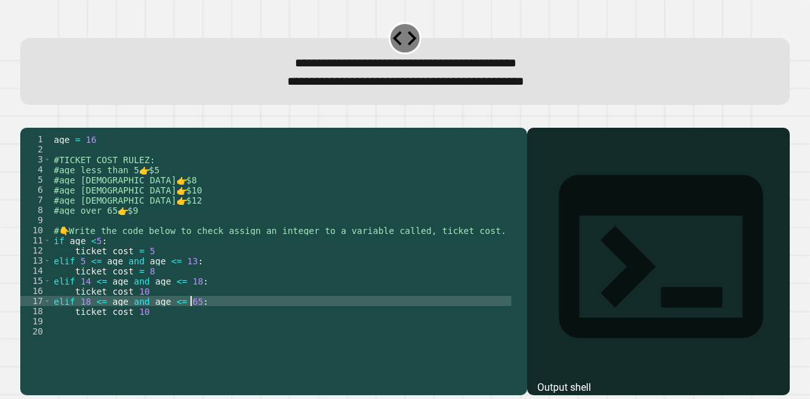
click at [142, 330] on div "age = [DEMOGRAPHIC_DATA] #TICKET COST RULEZ: #age less than 5 👉 $5 #age [DEMOGR…" at bounding box center [281, 245] width 460 height 223
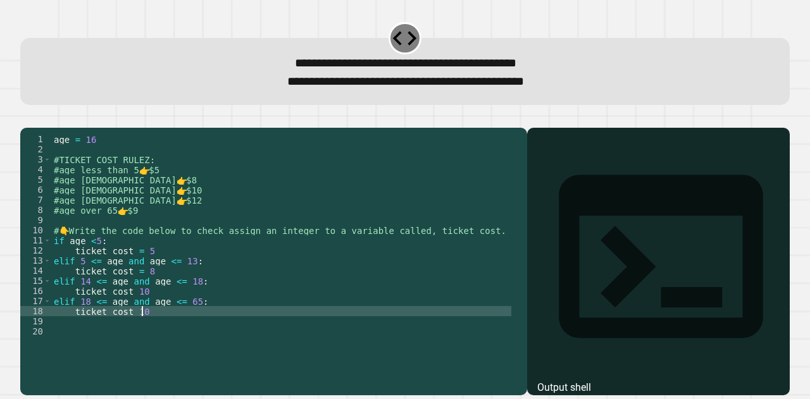
scroll to position [0, 5]
click at [132, 329] on div "age = [DEMOGRAPHIC_DATA] #TICKET COST RULEZ: #age less than 5 👉 $5 #age [DEMOGR…" at bounding box center [281, 245] width 460 height 223
click at [130, 312] on div "age = [DEMOGRAPHIC_DATA] #TICKET COST RULEZ: #age less than 5 👉 $5 #age [DEMOGR…" at bounding box center [281, 245] width 460 height 223
click at [156, 331] on div "age = [DEMOGRAPHIC_DATA] #TICKET COST RULEZ: #age less than 5 👉 $5 #age [DEMOGR…" at bounding box center [281, 245] width 460 height 223
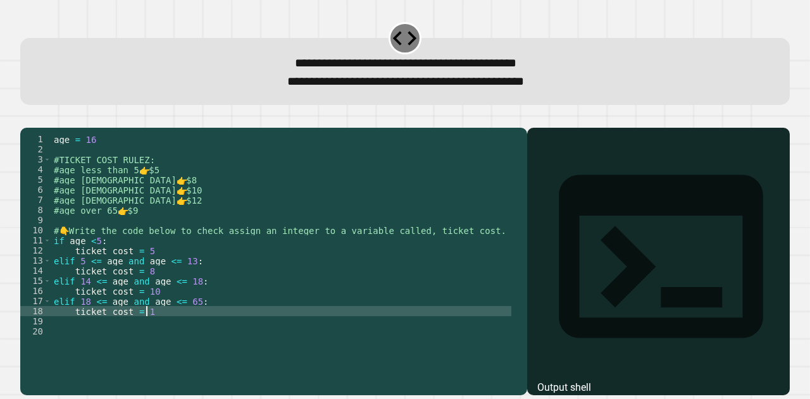
type textarea "**********"
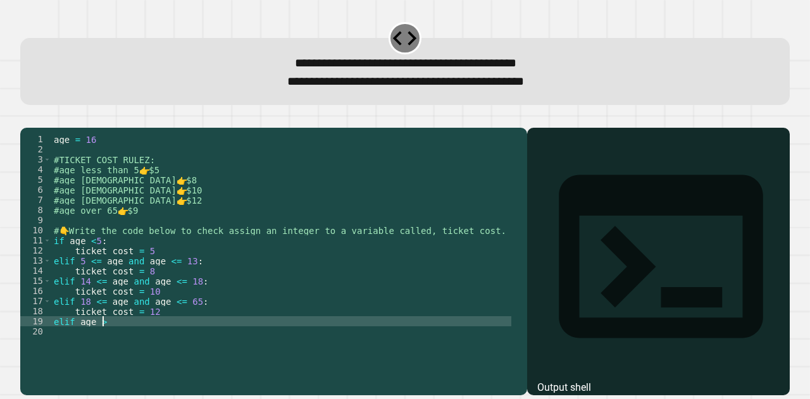
scroll to position [0, 3]
type textarea "**********"
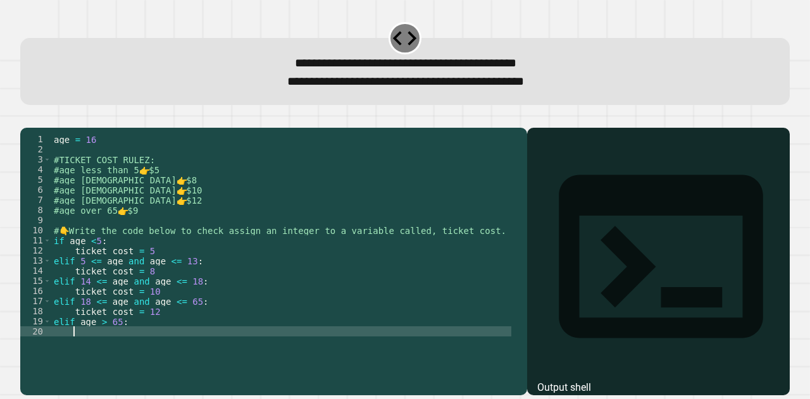
type textarea "*"
click at [27, 118] on icon "button" at bounding box center [27, 118] width 0 height 0
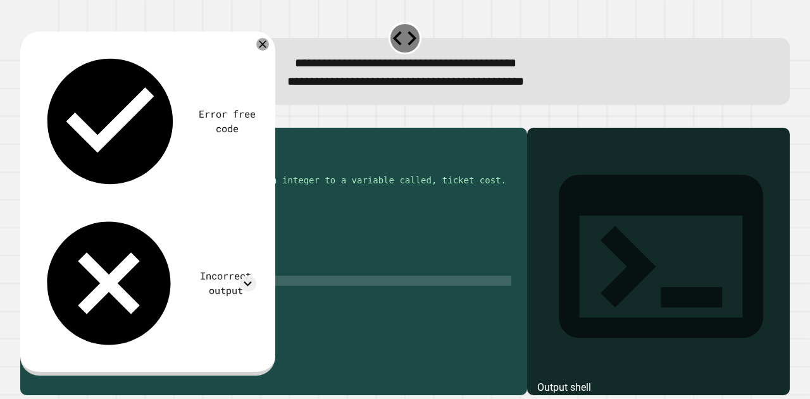
scroll to position [0, 0]
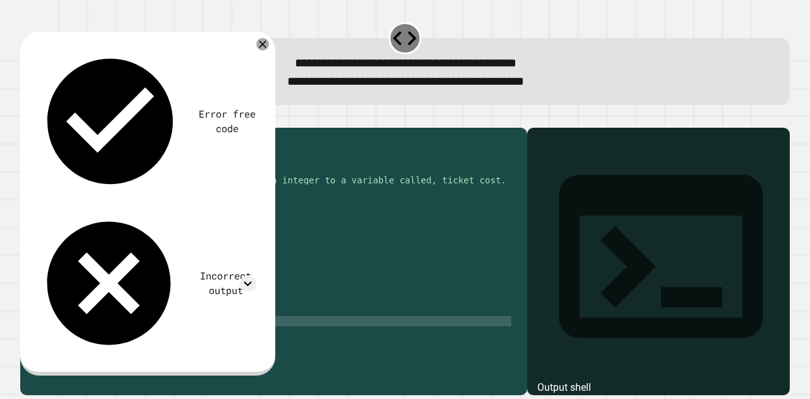
click at [201, 343] on div "#age [DEMOGRAPHIC_DATA] 👉 $10 #age [DEMOGRAPHIC_DATA] 👉 $12 #age over 65 👉 $9 #…" at bounding box center [281, 245] width 460 height 223
click at [197, 350] on div "#age [DEMOGRAPHIC_DATA] 👉 $10 #age [DEMOGRAPHIC_DATA] 👉 $12 #age over 65 👉 $9 #…" at bounding box center [281, 245] width 460 height 223
type textarea "**********"
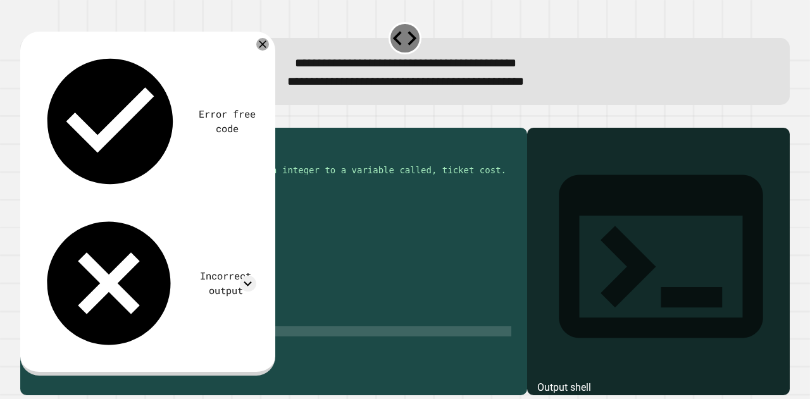
scroll to position [0, 5]
type textarea "**********"
click at [39, 128] on icon "button" at bounding box center [35, 125] width 7 height 9
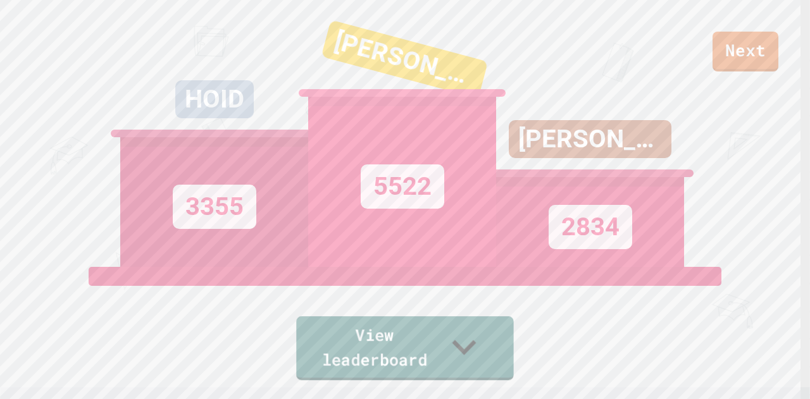
click at [433, 347] on link "View leaderboard" at bounding box center [404, 348] width 217 height 64
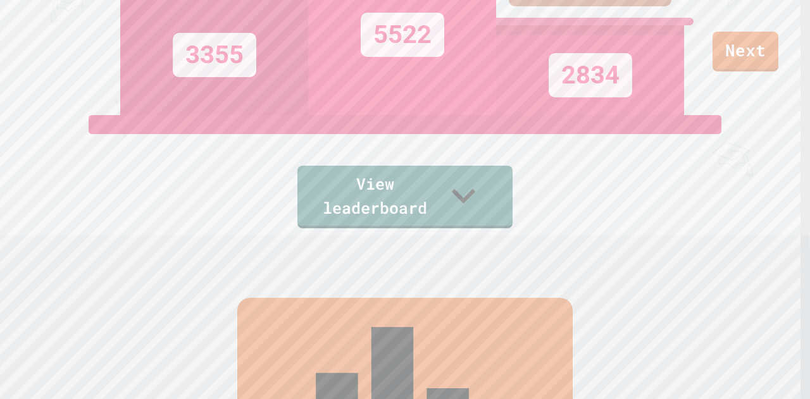
scroll to position [0, 0]
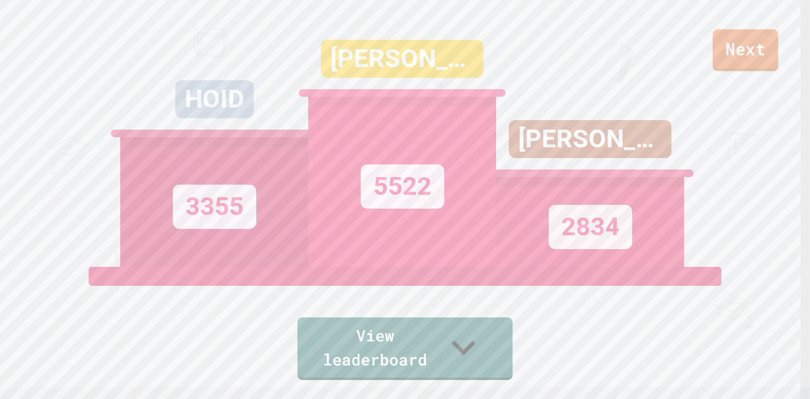
click at [738, 63] on link "Next" at bounding box center [745, 50] width 66 height 42
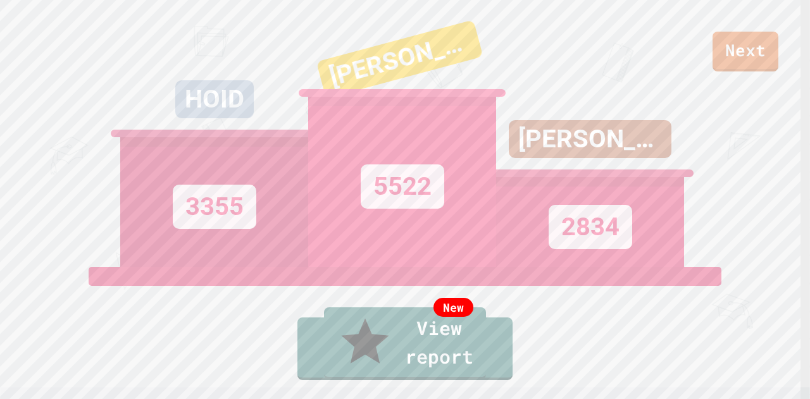
type textarea "**********"
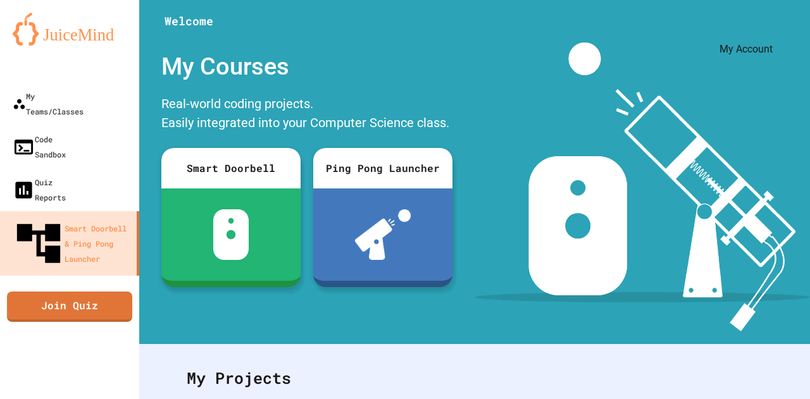
click at [772, 31] on icon "My Account" at bounding box center [772, 31] width 0 height 0
click at [77, 399] on div at bounding box center [405, 399] width 810 height 0
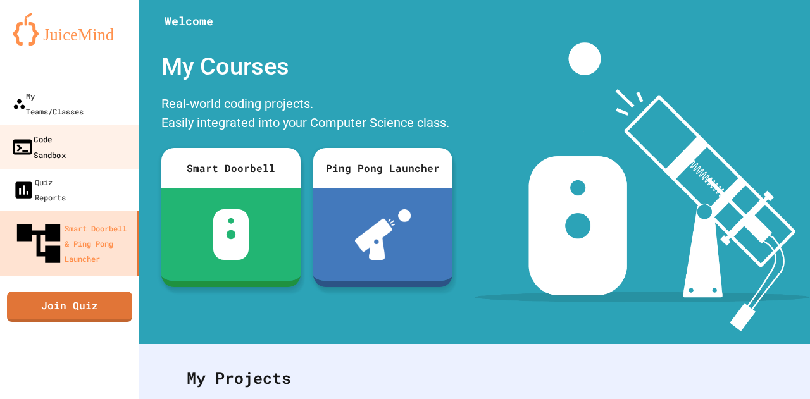
click at [85, 125] on link "Code Sandbox" at bounding box center [70, 147] width 144 height 44
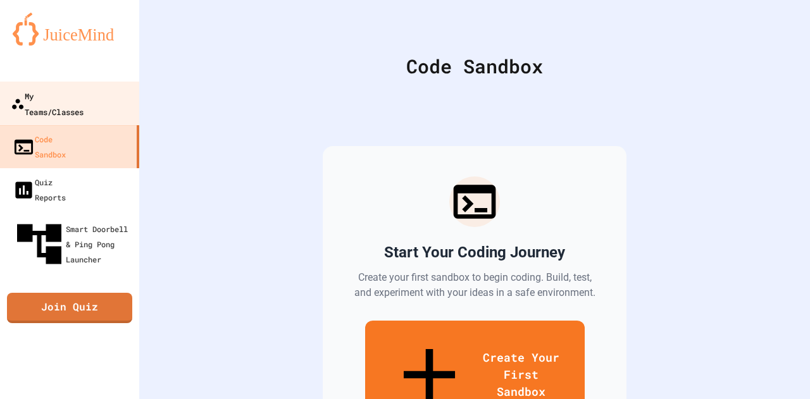
click at [83, 98] on div "My Teams/Classes" at bounding box center [47, 103] width 73 height 31
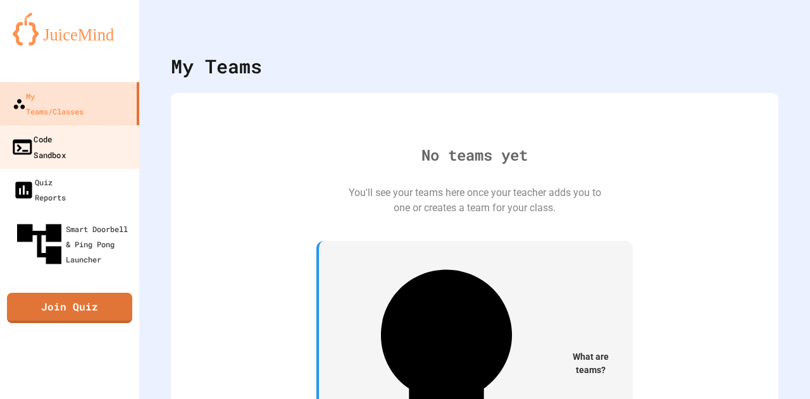
click at [66, 131] on div "Code Sandbox" at bounding box center [38, 146] width 55 height 31
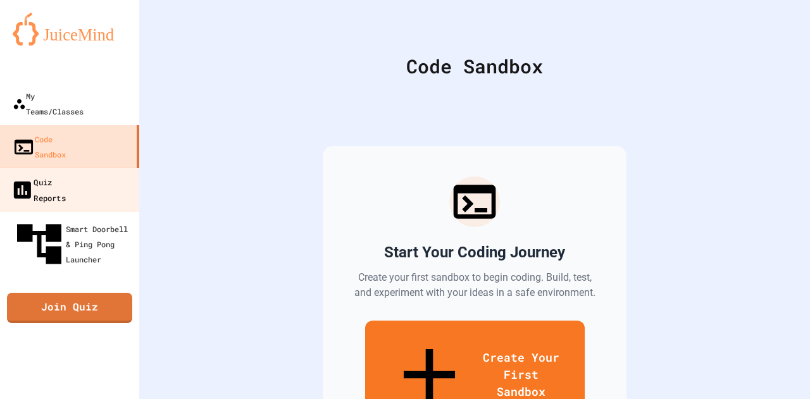
click at [117, 168] on link "Quiz Reports" at bounding box center [70, 190] width 144 height 44
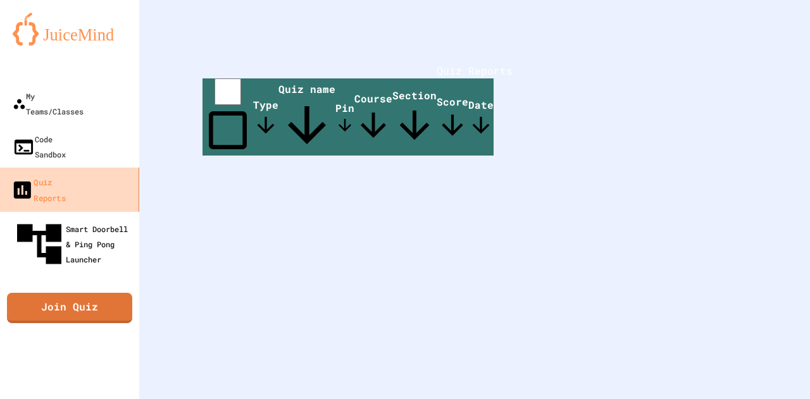
click at [109, 218] on div "Smart Doorbell & Ping Pong Launcher" at bounding box center [73, 244] width 121 height 53
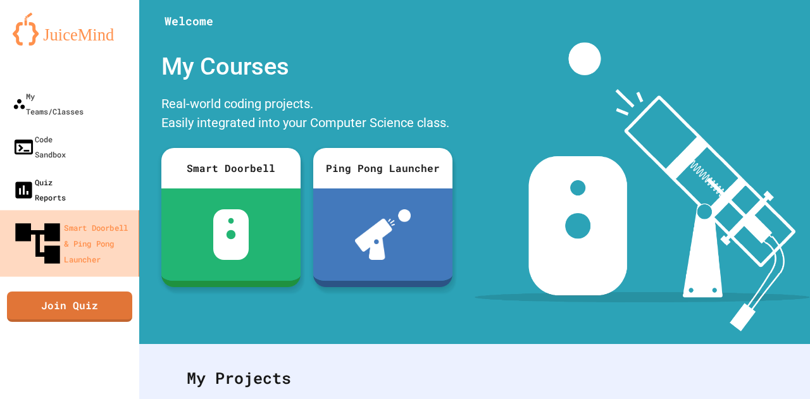
click at [104, 168] on link "Quiz Reports" at bounding box center [69, 189] width 139 height 43
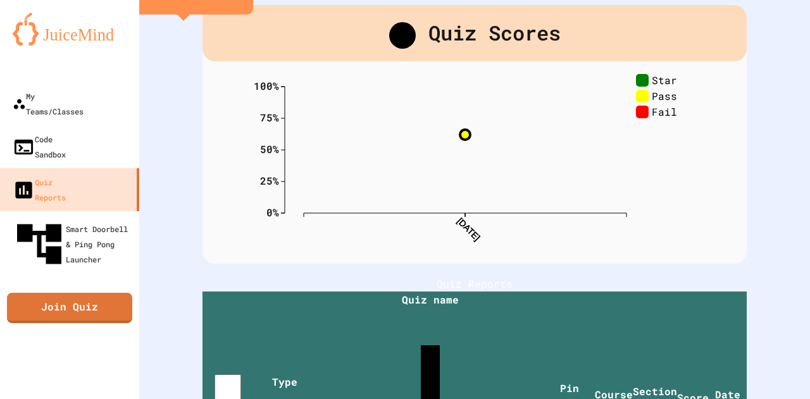
scroll to position [48, 0]
